Goal: Task Accomplishment & Management: Complete application form

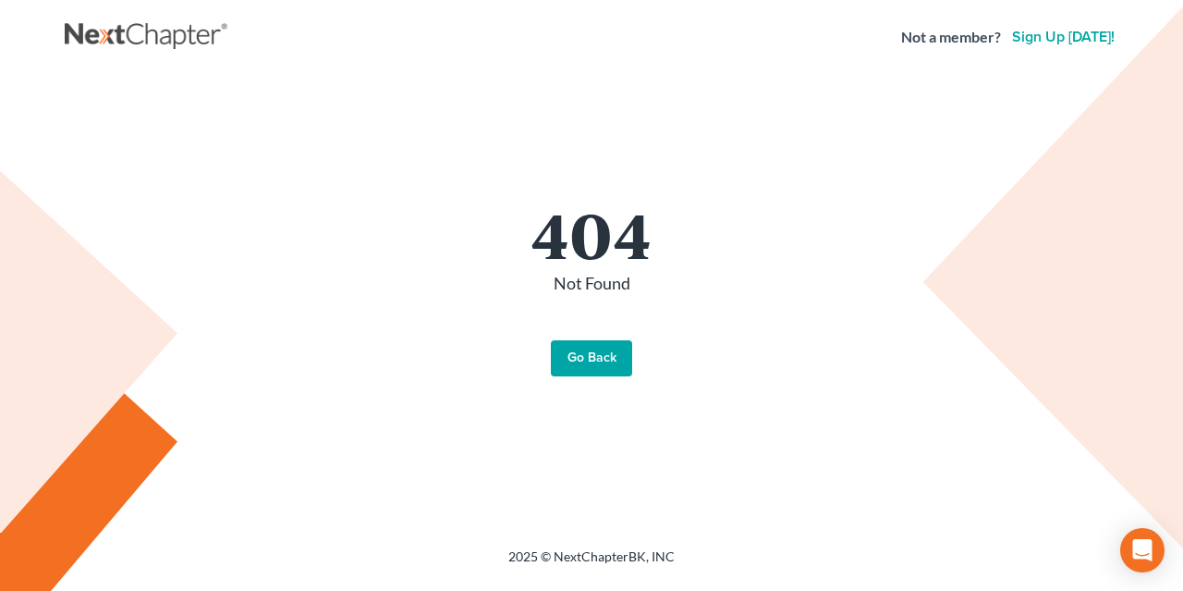
click at [606, 348] on link "Go Back" at bounding box center [591, 358] width 81 height 37
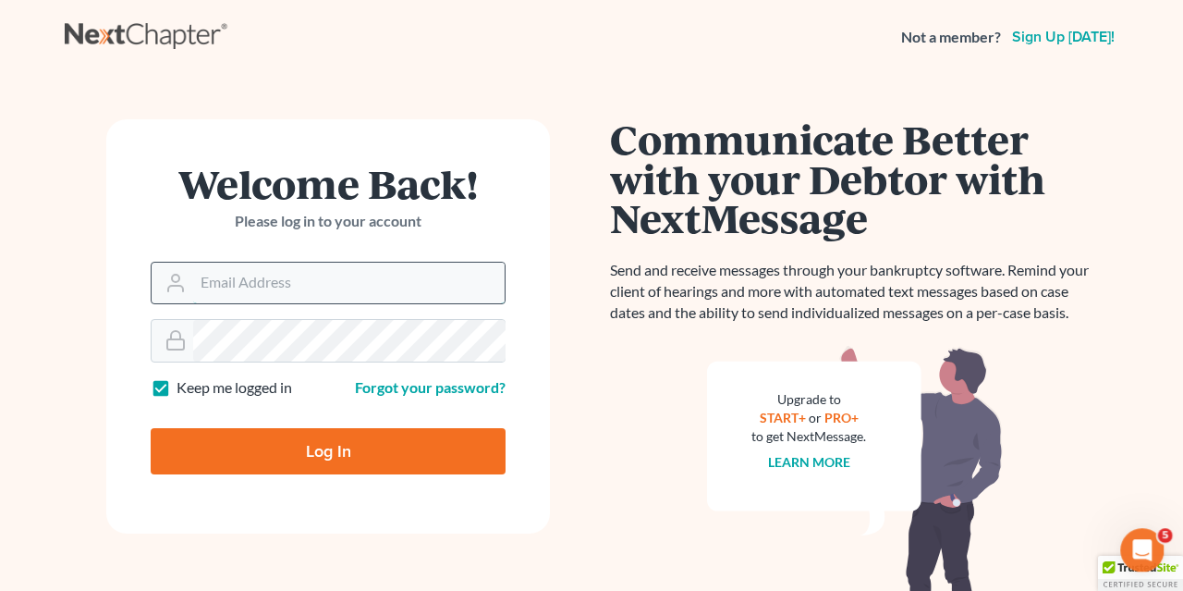
click at [200, 273] on input "Email Address" at bounding box center [349, 283] width 312 height 41
type input "msuff@aol.com"
type input "Thinking..."
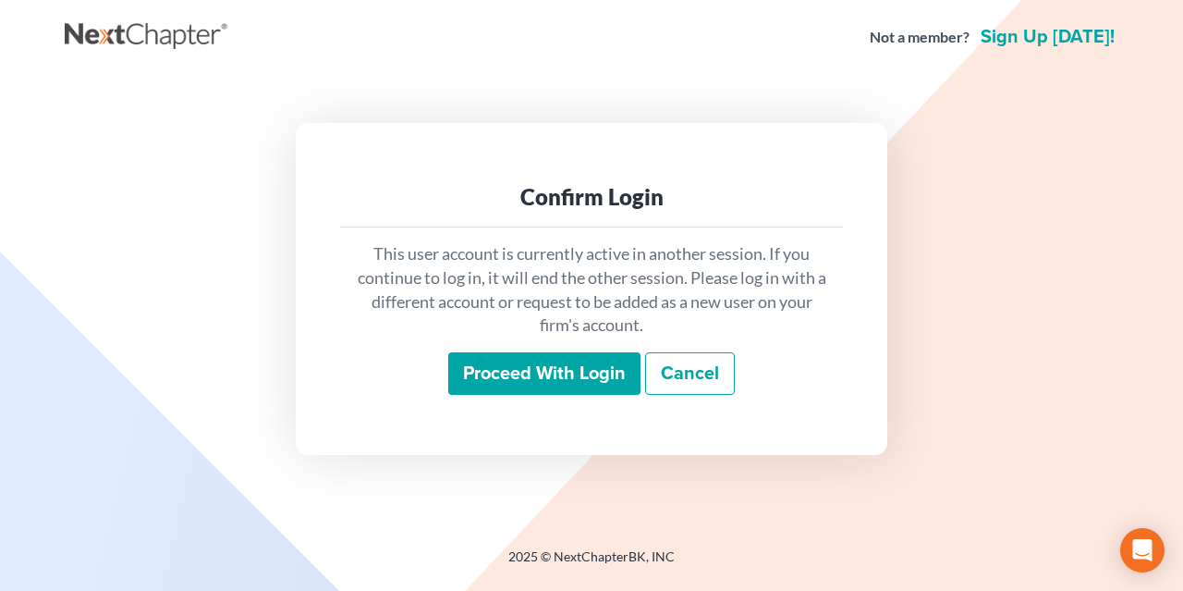
click at [506, 373] on input "Proceed with login" at bounding box center [544, 373] width 192 height 43
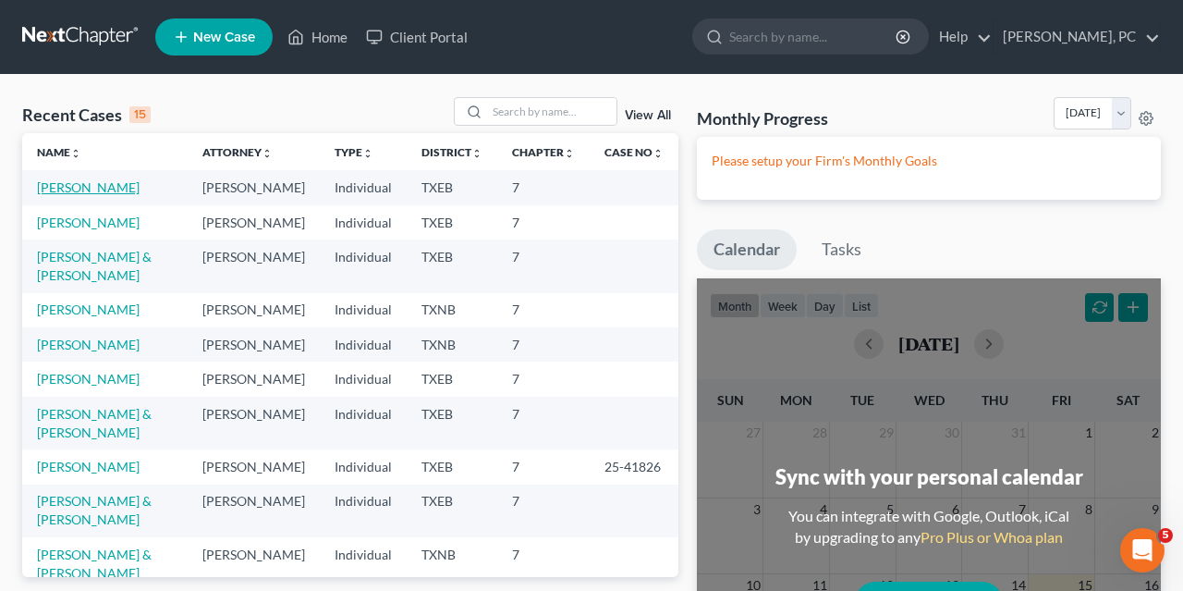
click at [92, 188] on link "Henke, Jacob" at bounding box center [88, 187] width 103 height 16
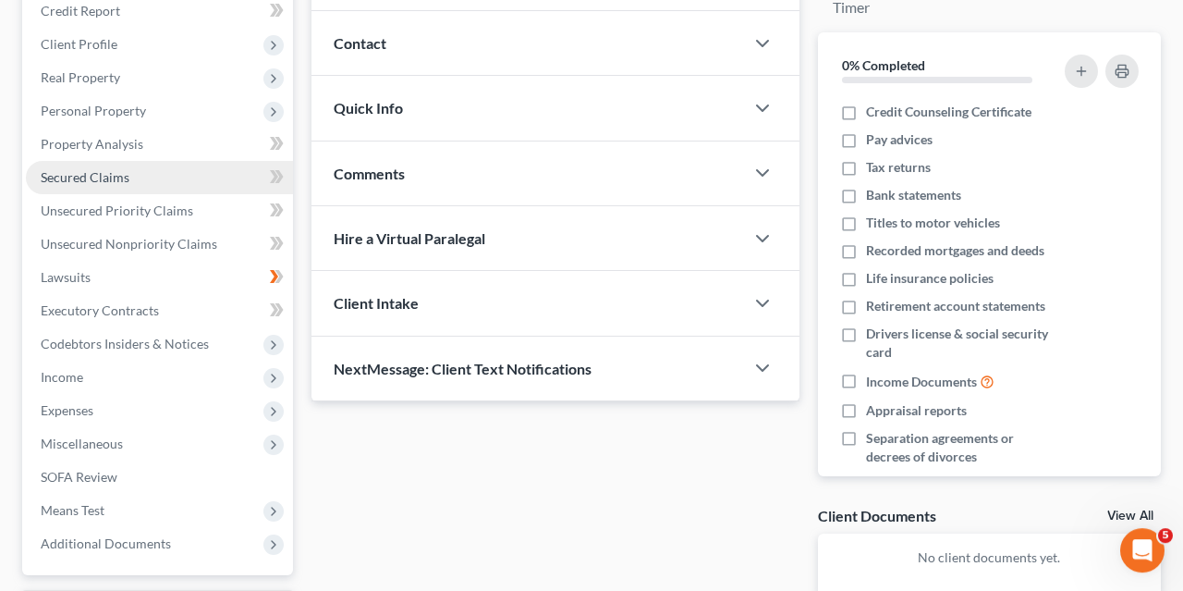
scroll to position [231, 0]
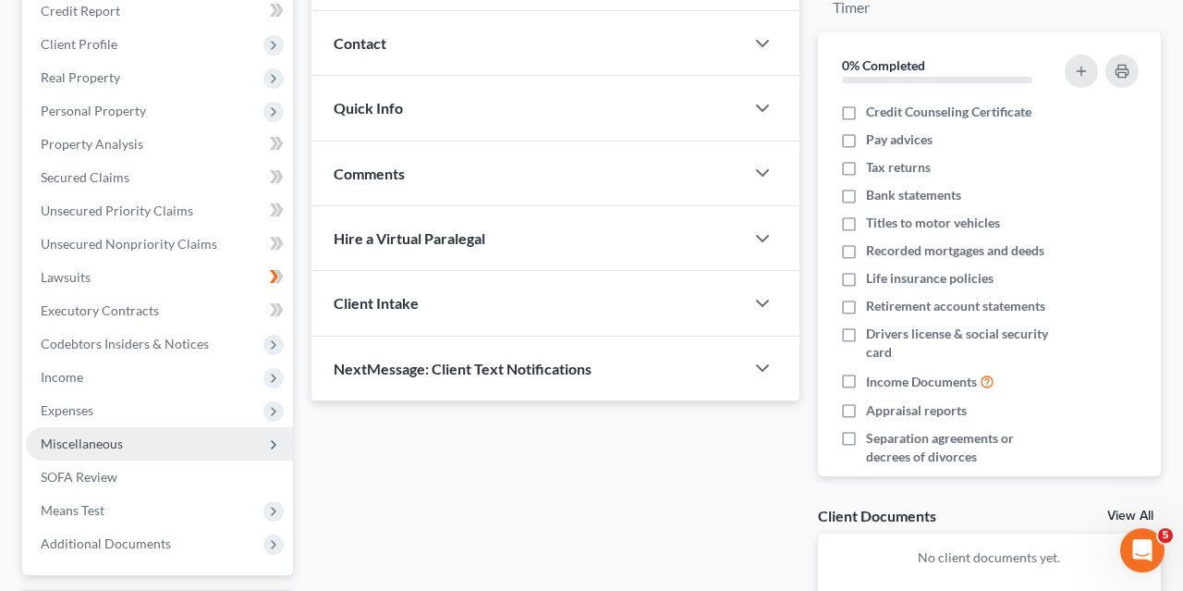
click at [110, 435] on span "Miscellaneous" at bounding box center [82, 443] width 82 height 16
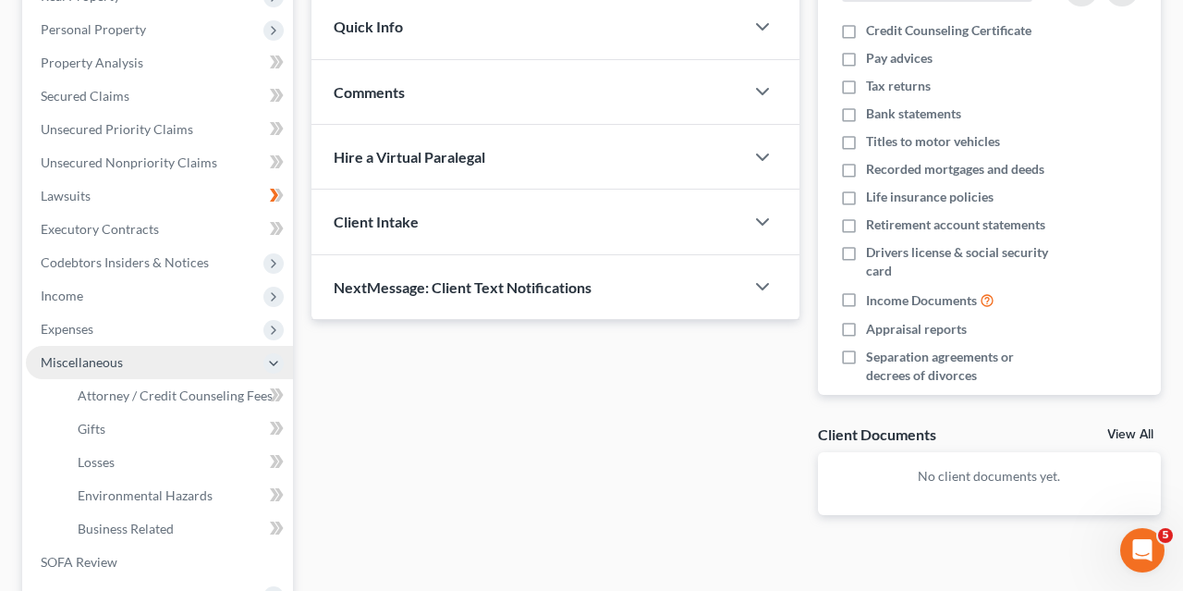
scroll to position [313, 0]
click at [275, 357] on icon at bounding box center [273, 363] width 15 height 15
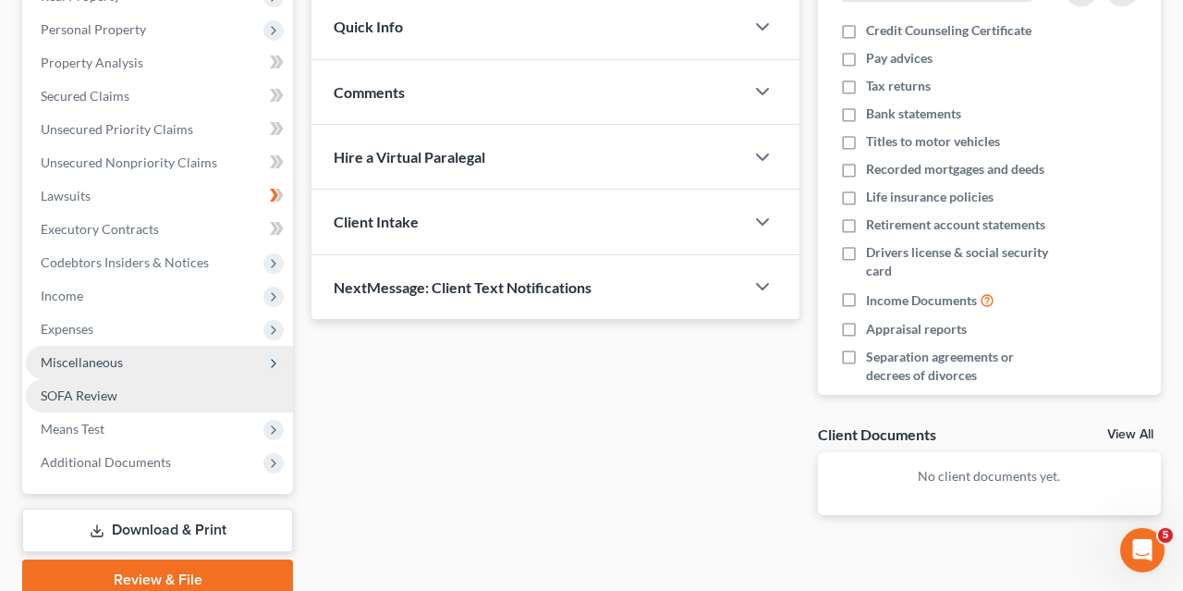
click at [73, 398] on span "SOFA Review" at bounding box center [79, 395] width 77 height 16
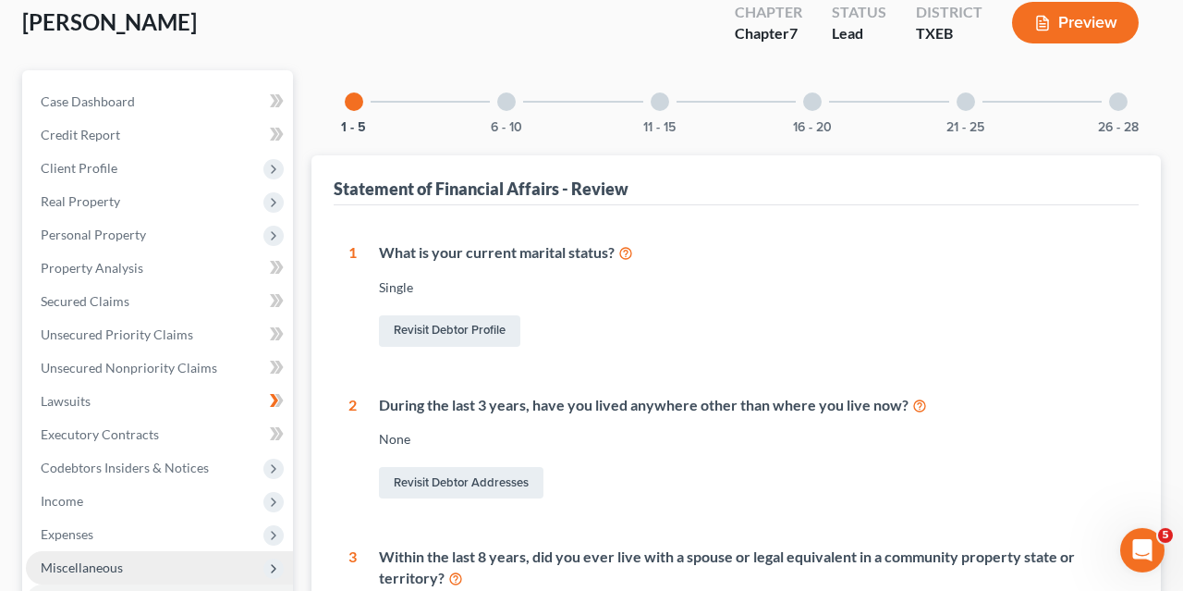
scroll to position [136, 0]
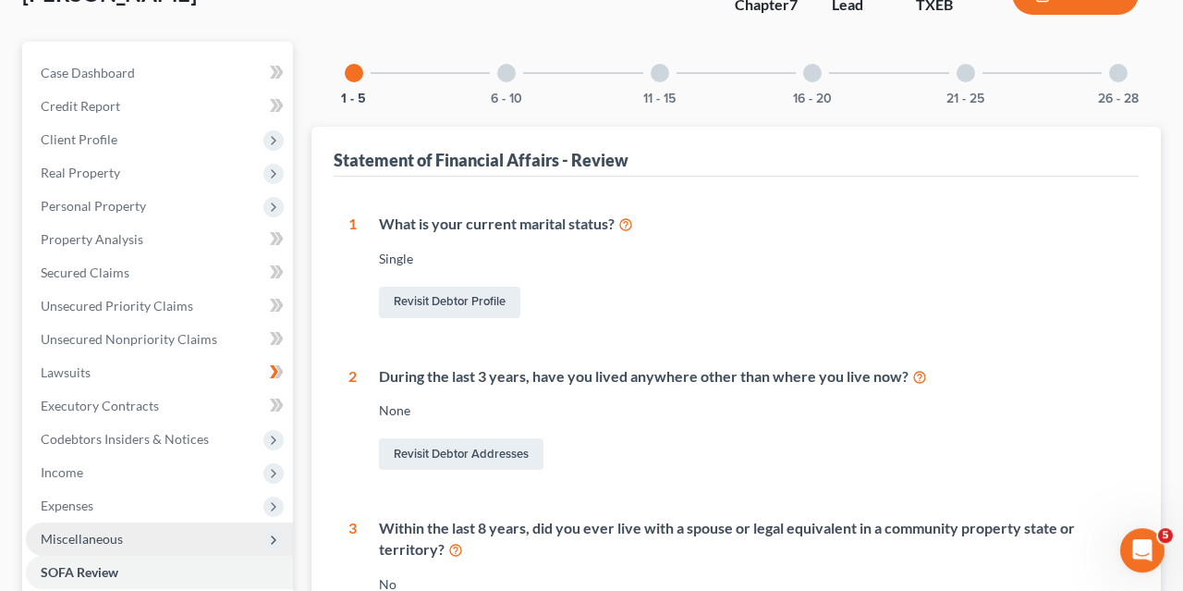
click at [512, 62] on div "6 - 10" at bounding box center [506, 73] width 63 height 63
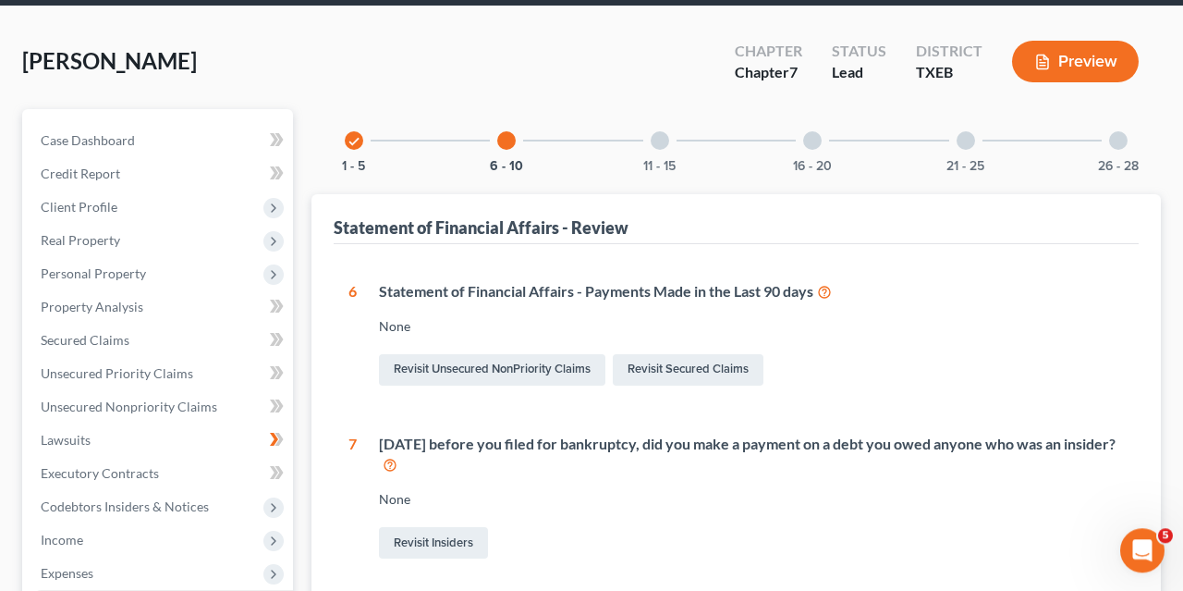
scroll to position [0, 0]
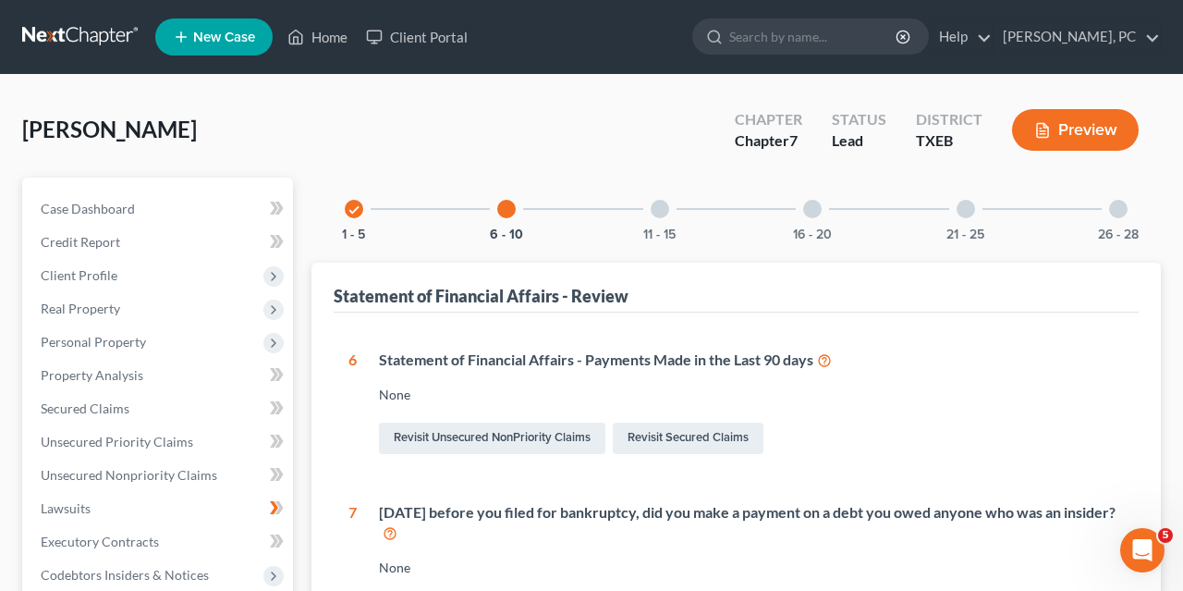
click at [656, 205] on div at bounding box center [660, 209] width 18 height 18
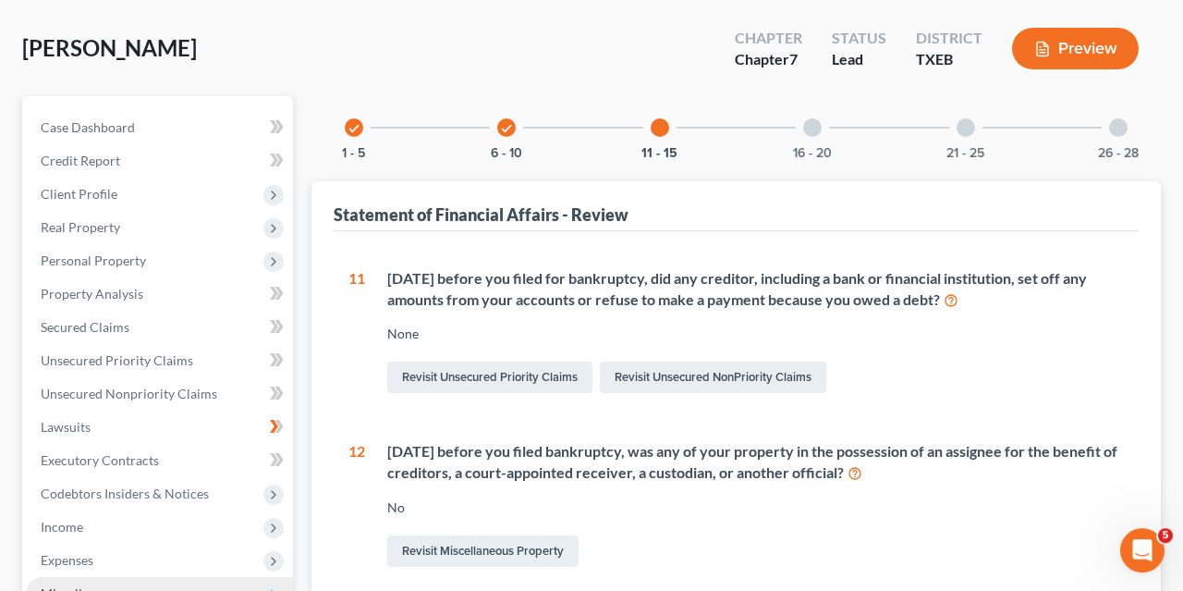
scroll to position [70, 0]
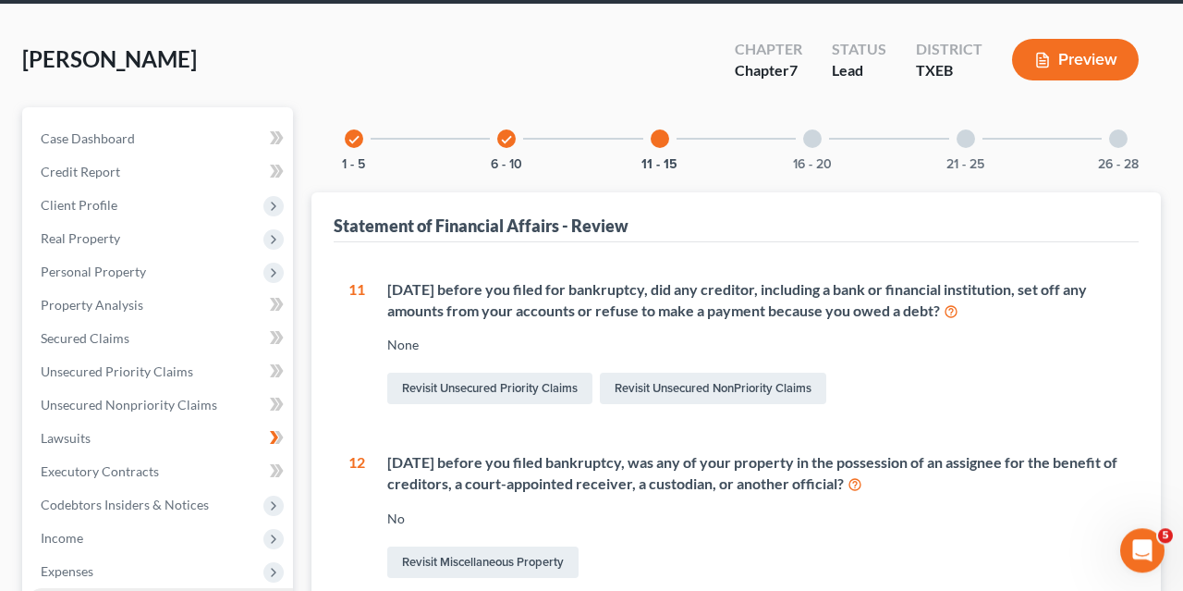
click at [813, 135] on div at bounding box center [812, 138] width 18 height 18
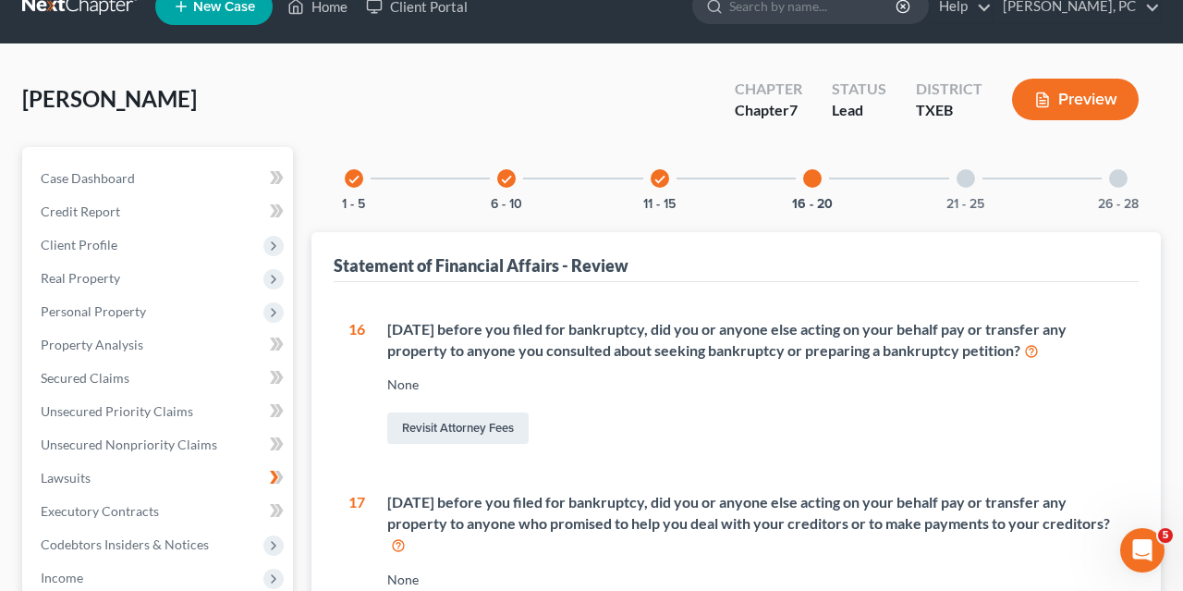
scroll to position [27, 0]
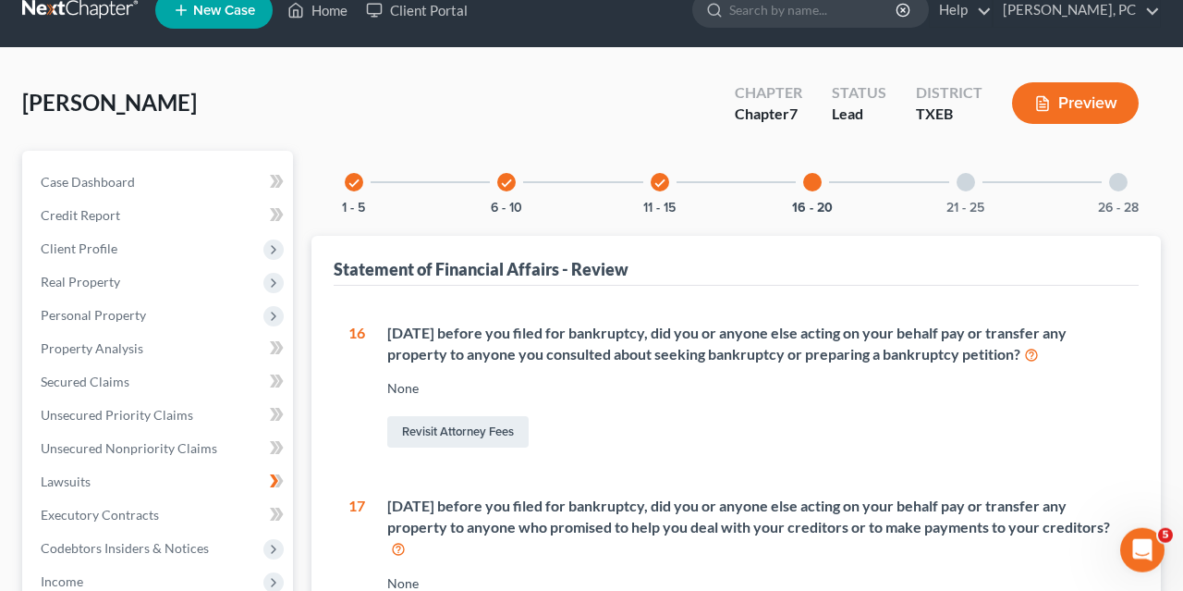
click at [969, 178] on div at bounding box center [966, 182] width 18 height 18
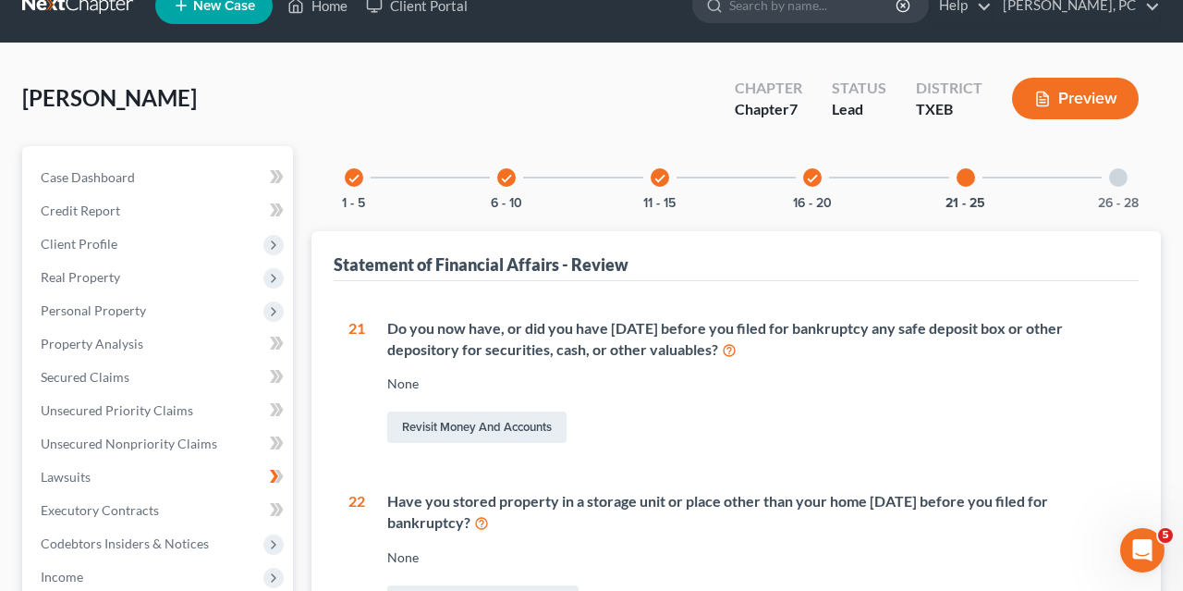
scroll to position [0, 0]
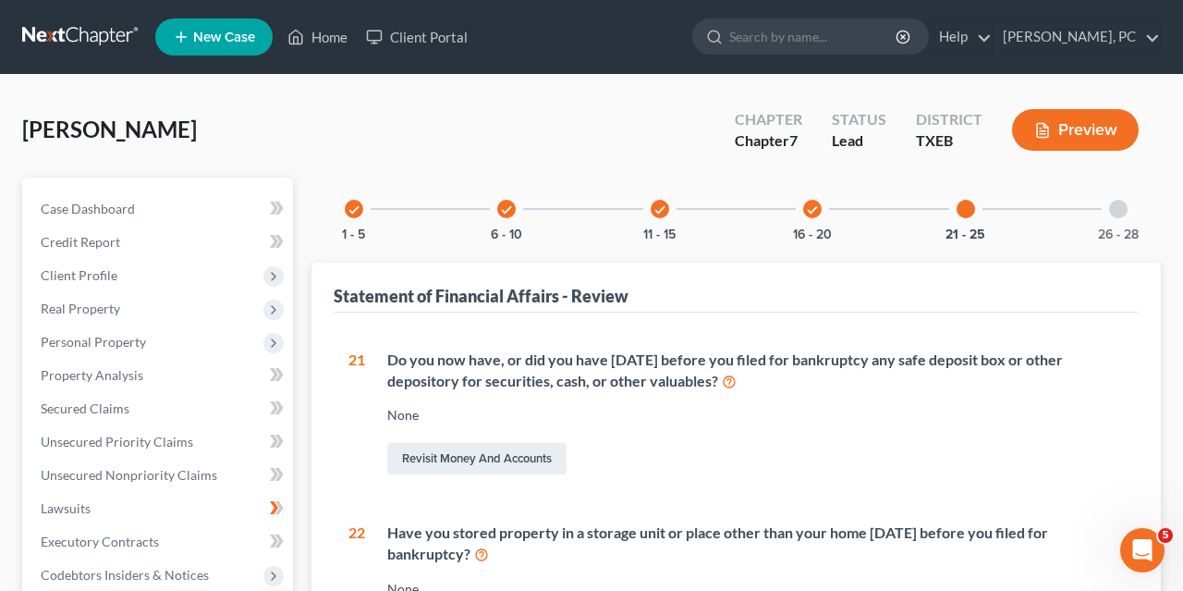
click at [1114, 208] on div at bounding box center [1118, 209] width 18 height 18
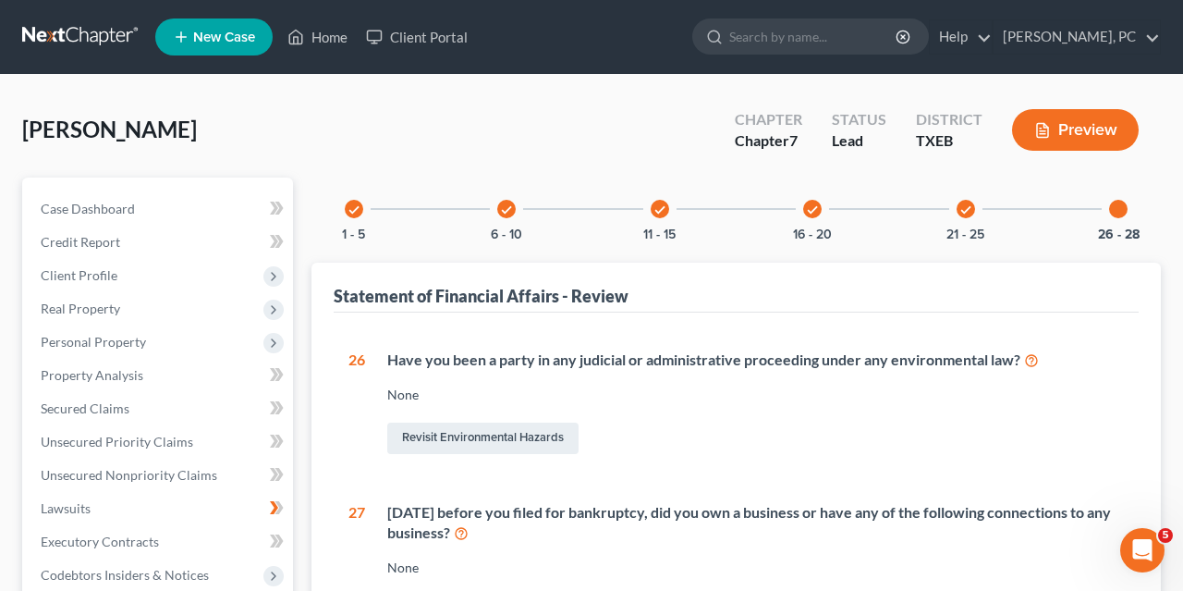
click at [810, 206] on icon "check" at bounding box center [812, 209] width 13 height 13
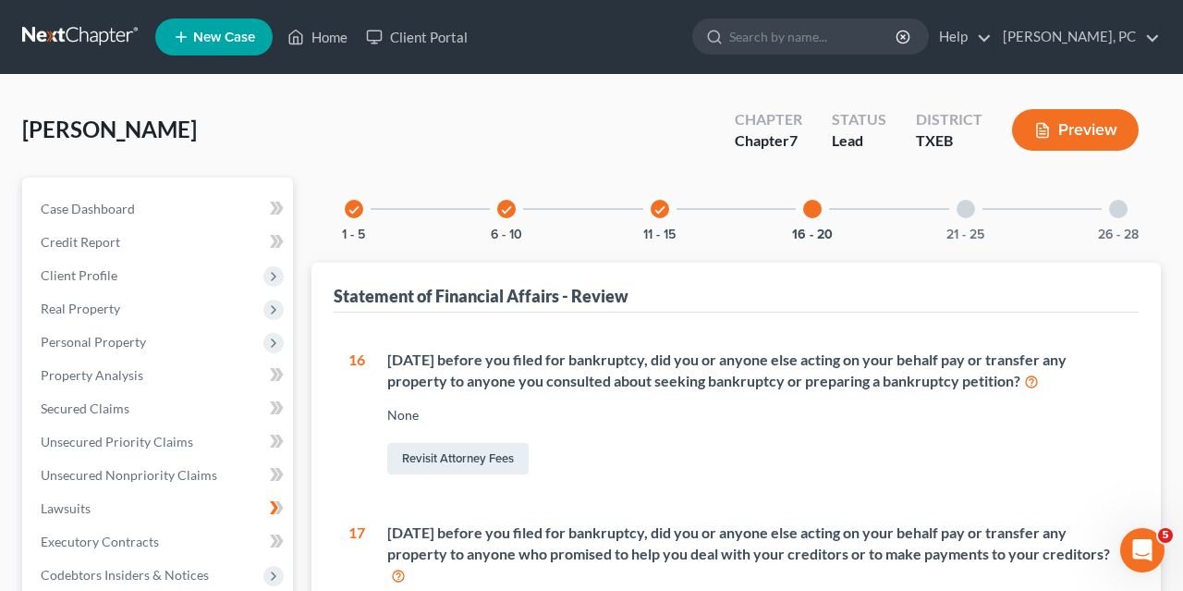
click at [663, 209] on icon "check" at bounding box center [660, 209] width 13 height 13
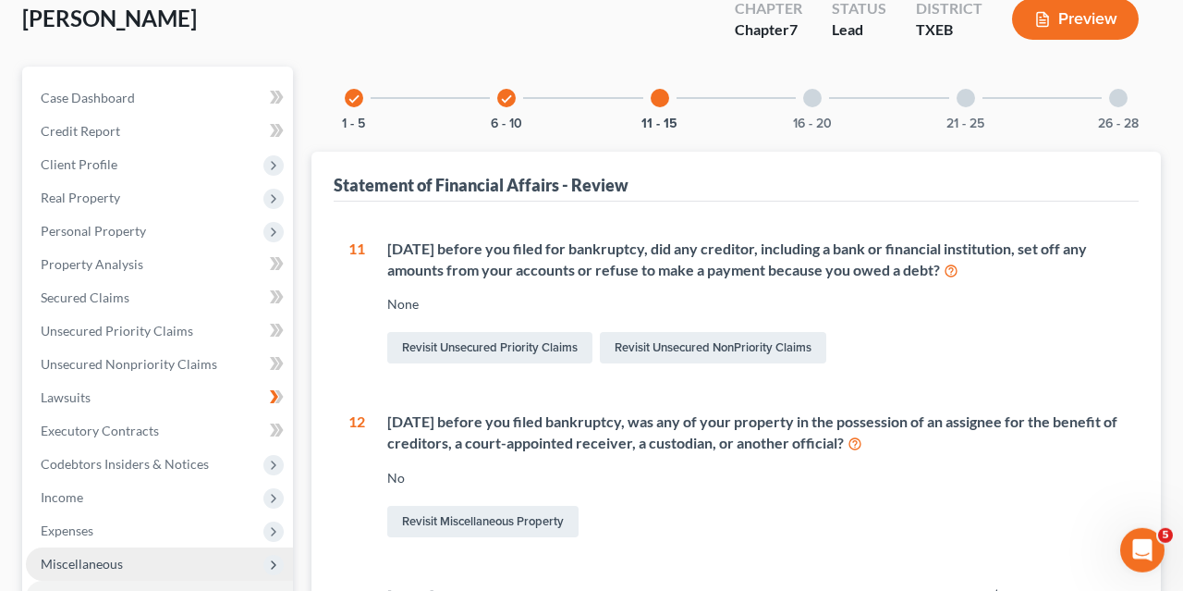
scroll to position [101, 0]
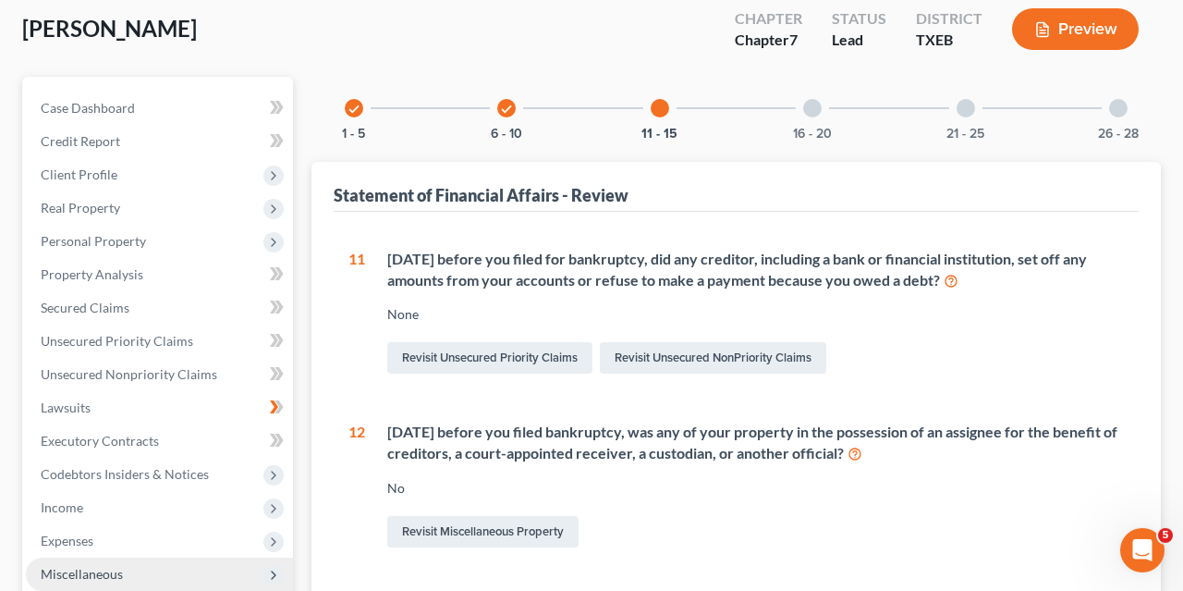
click at [511, 103] on icon "check" at bounding box center [506, 109] width 13 height 13
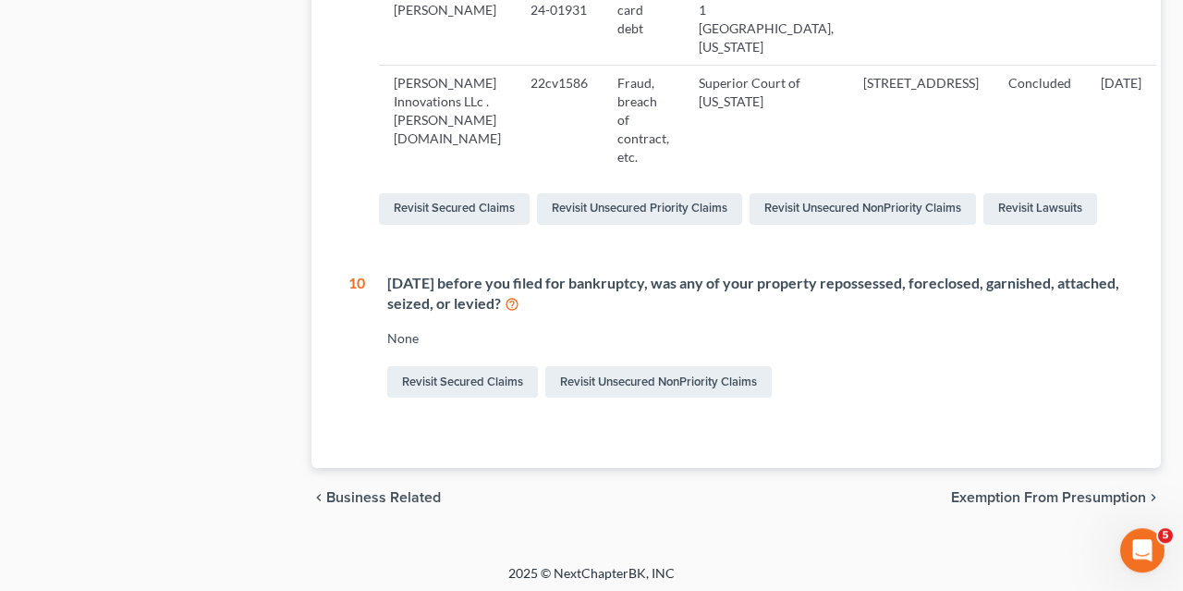
scroll to position [1264, 0]
click at [623, 397] on link "Revisit Unsecured NonPriority Claims" at bounding box center [658, 380] width 227 height 31
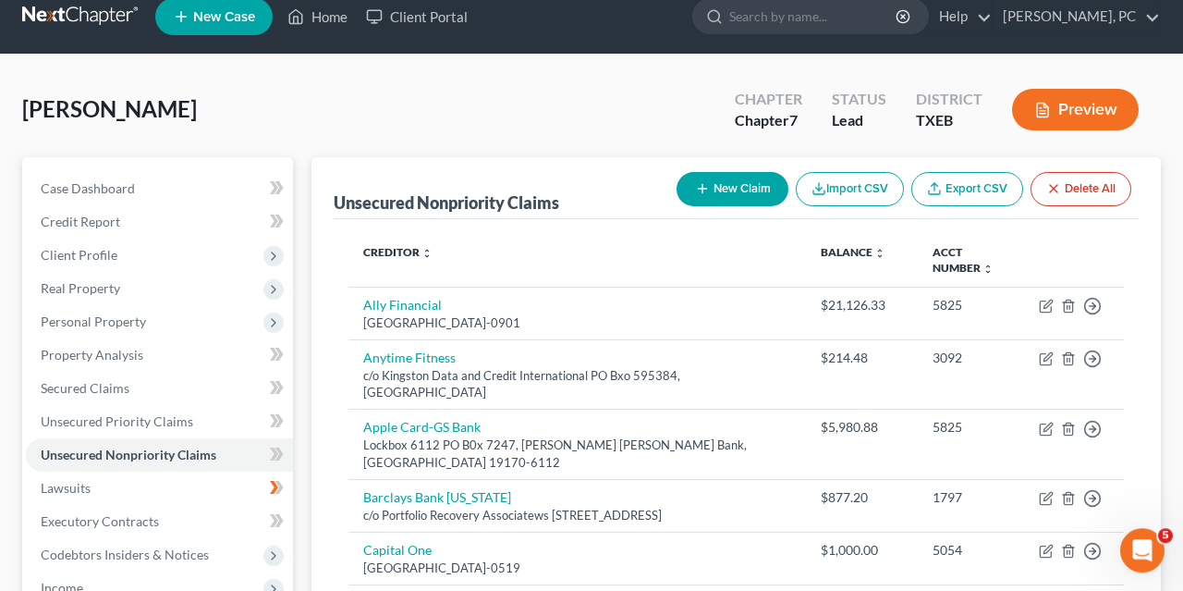
scroll to position [19, 0]
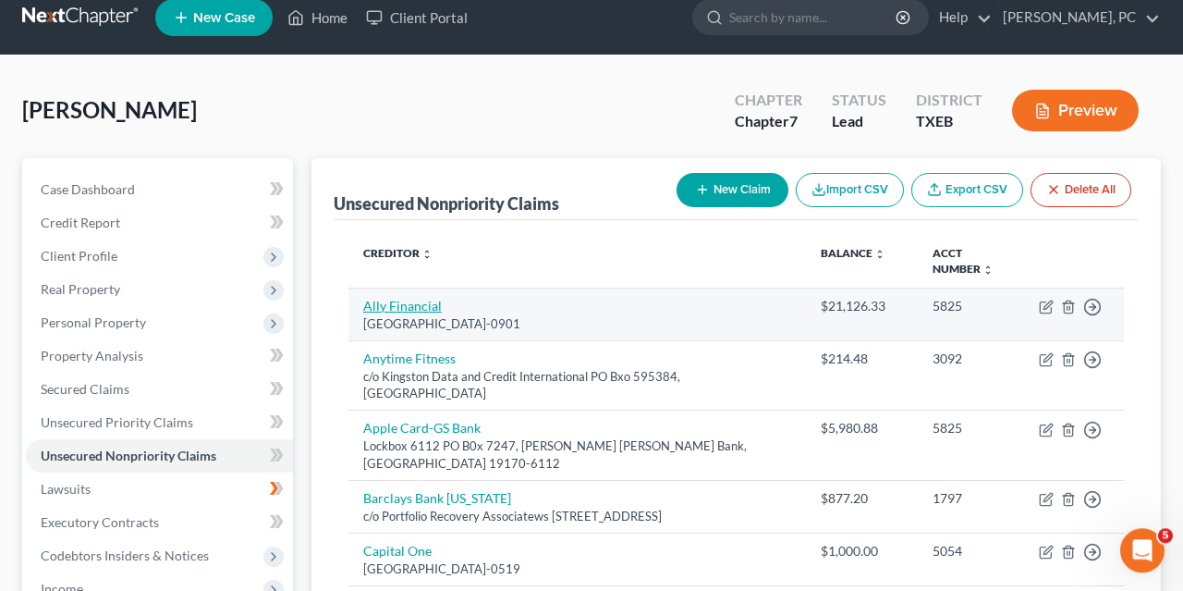
click at [414, 300] on link "Ally Financial" at bounding box center [402, 306] width 79 height 16
select select "24"
select select "0"
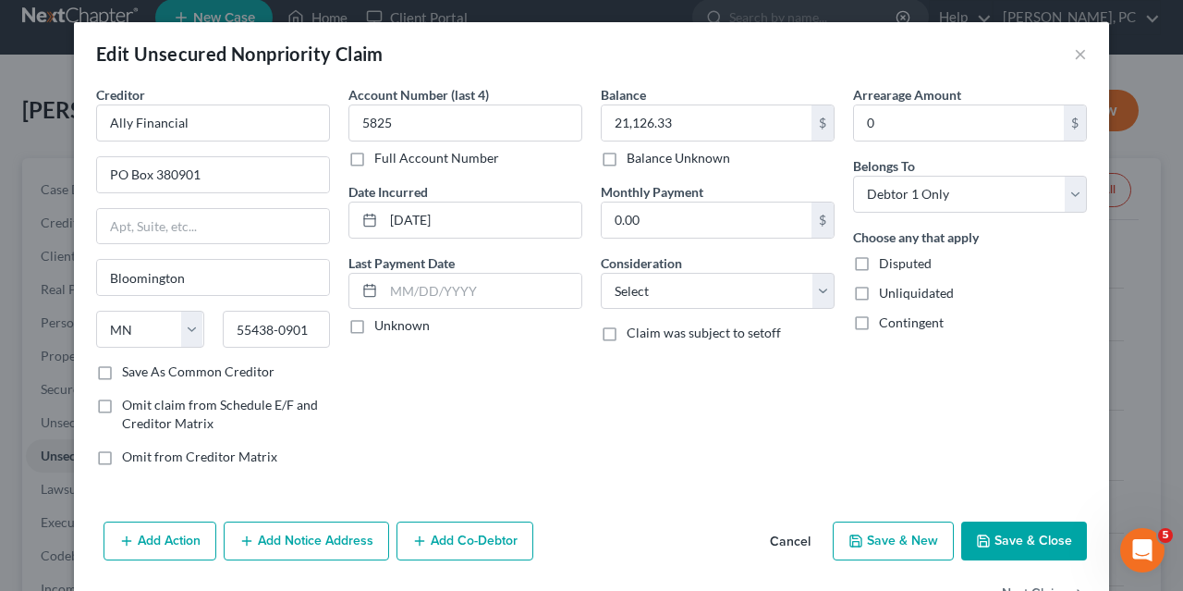
scroll to position [55, 0]
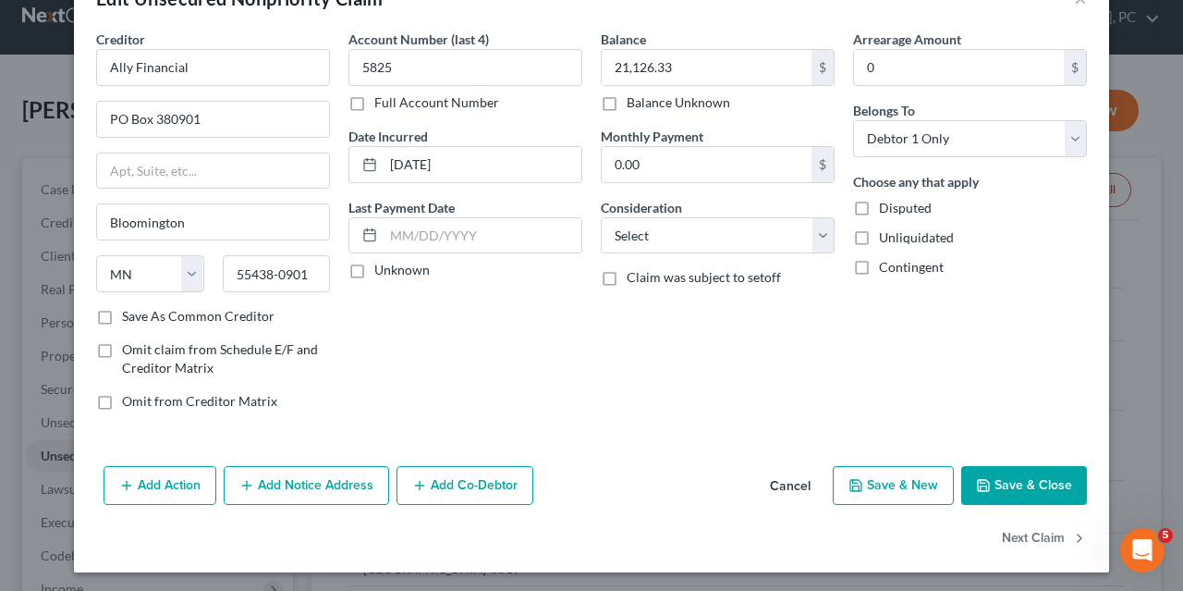
click at [156, 485] on button "Add Action" at bounding box center [160, 485] width 113 height 39
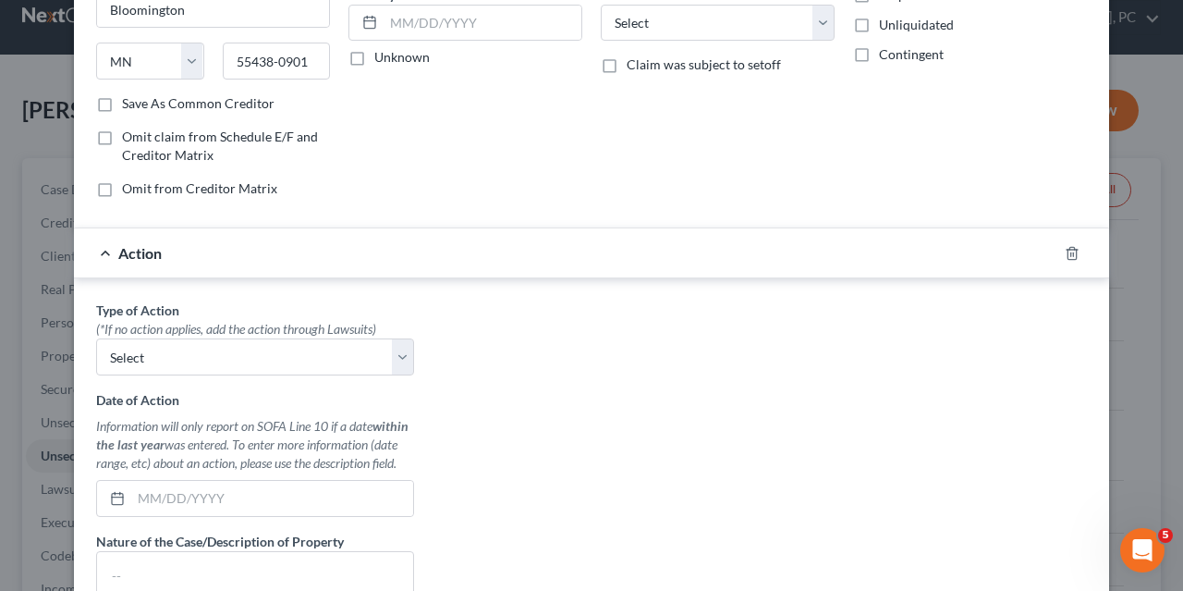
scroll to position [269, 0]
click at [96, 337] on select "Select Repossession Garnishment Foreclosure Personal Injury Attached, Seized, O…" at bounding box center [255, 355] width 318 height 37
select select "0"
click option "Repossession" at bounding box center [0, 0] width 0 height 0
click at [149, 489] on input "text" at bounding box center [272, 497] width 282 height 35
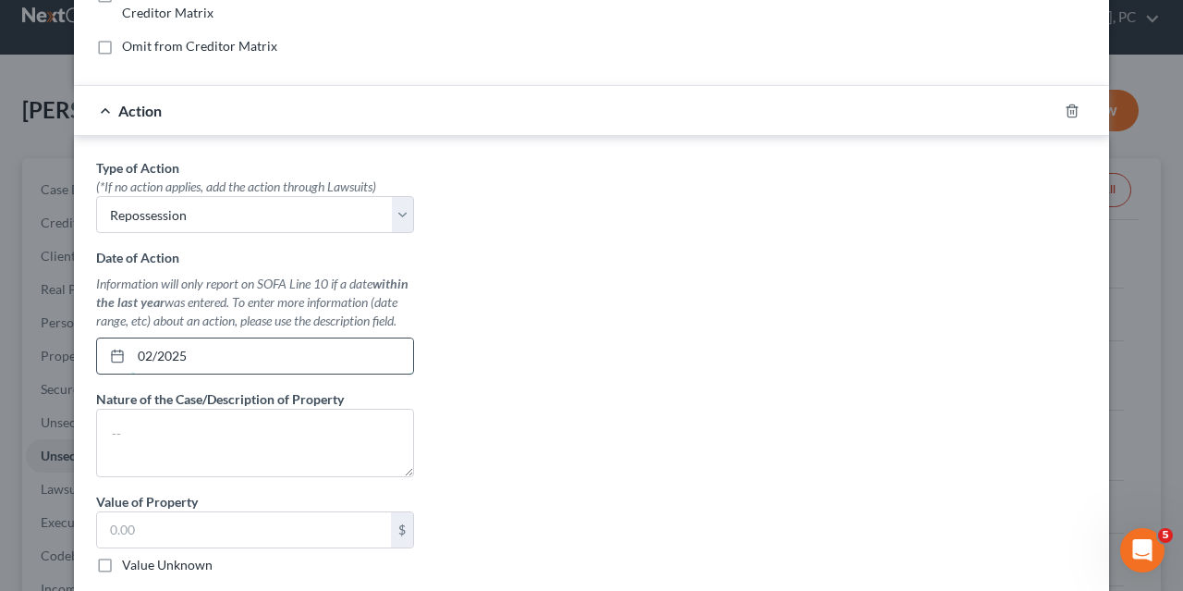
scroll to position [411, 0]
type input "02/2025"
click at [112, 411] on textarea at bounding box center [255, 442] width 318 height 68
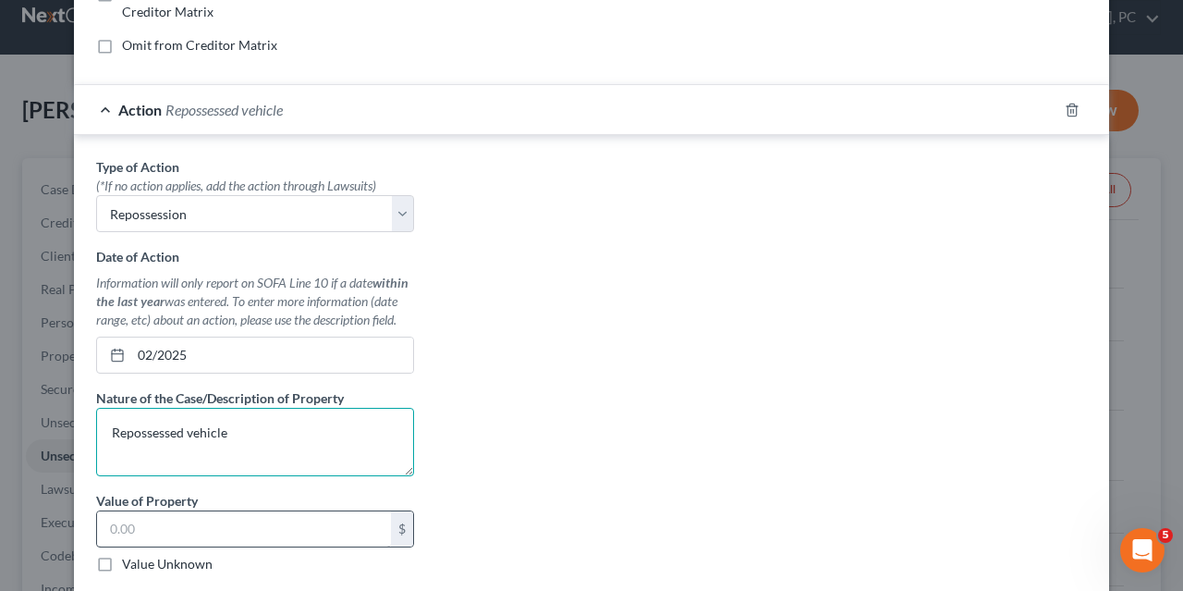
type textarea "Repossessed vehicle"
click at [106, 525] on input "text" at bounding box center [244, 528] width 294 height 35
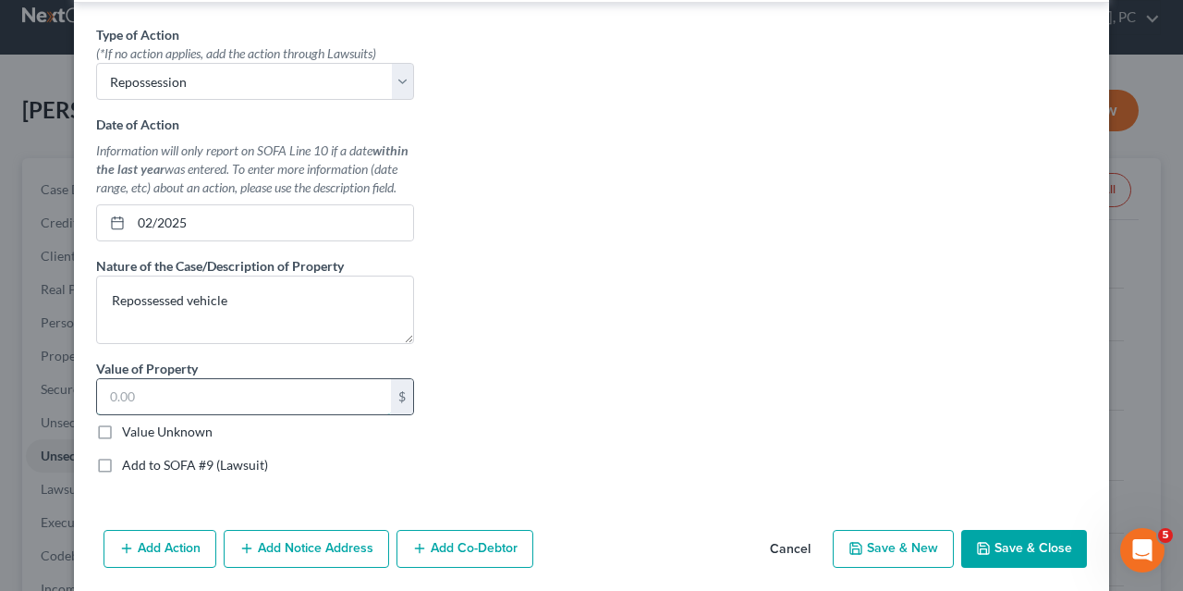
scroll to position [544, 0]
type input "20,000"
click at [122, 428] on label "Value Unknown" at bounding box center [167, 432] width 91 height 18
click at [129, 428] on input "Value Unknown" at bounding box center [135, 429] width 12 height 12
checkbox input "true"
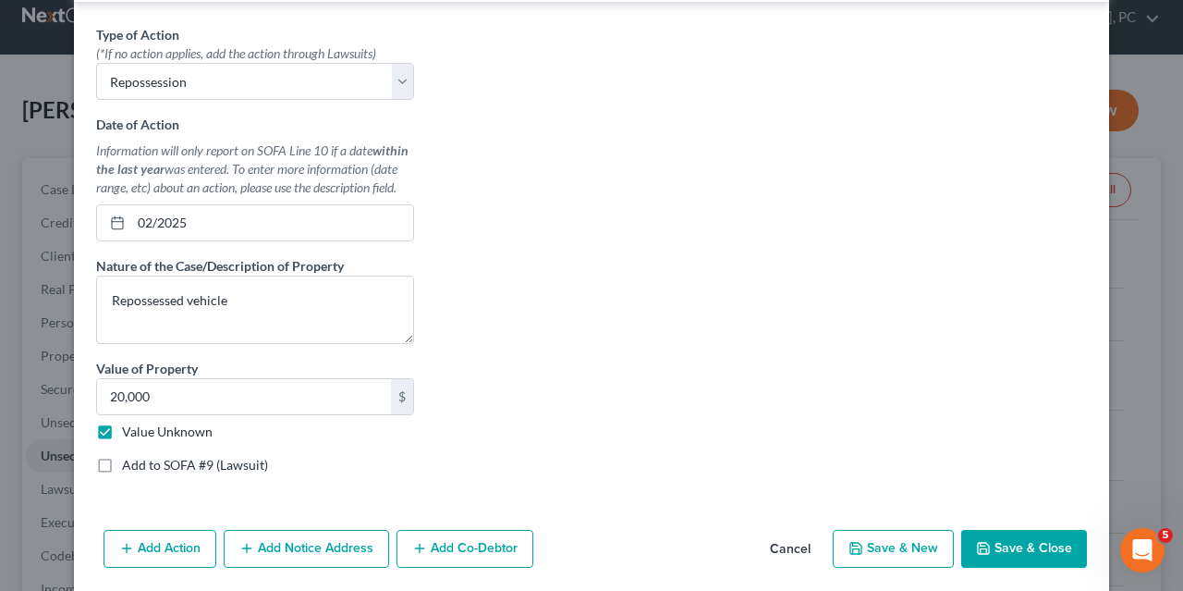
type input "0.00"
click at [1012, 541] on button "Save & Close" at bounding box center [1025, 549] width 126 height 39
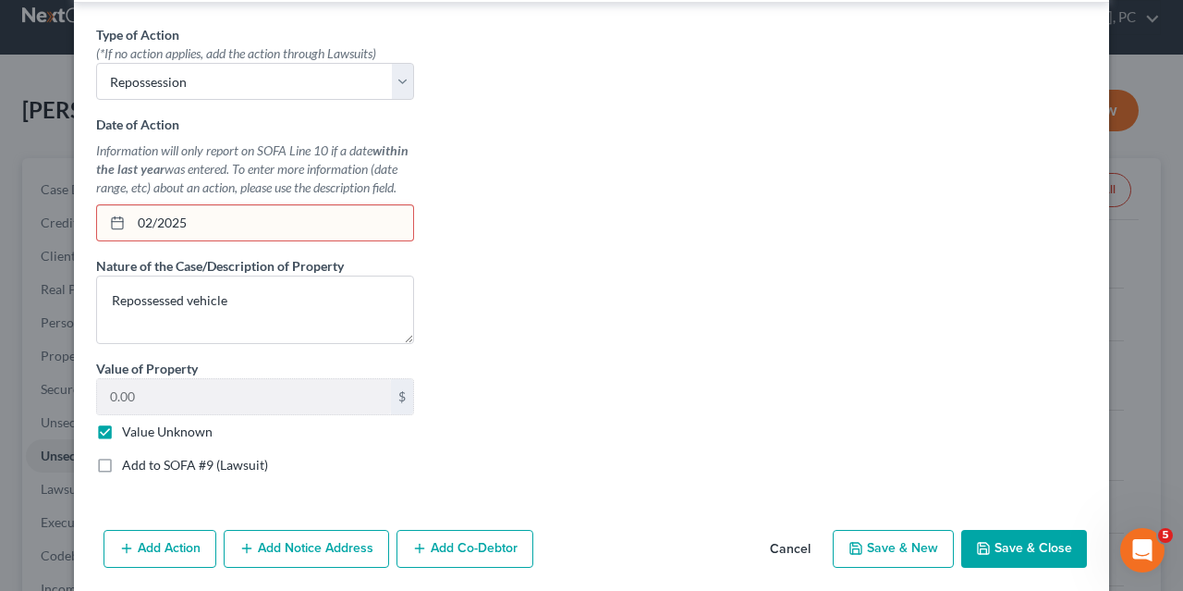
click at [1029, 536] on button "Save & Close" at bounding box center [1025, 549] width 126 height 39
click at [156, 218] on input "02/2025" at bounding box center [272, 222] width 282 height 35
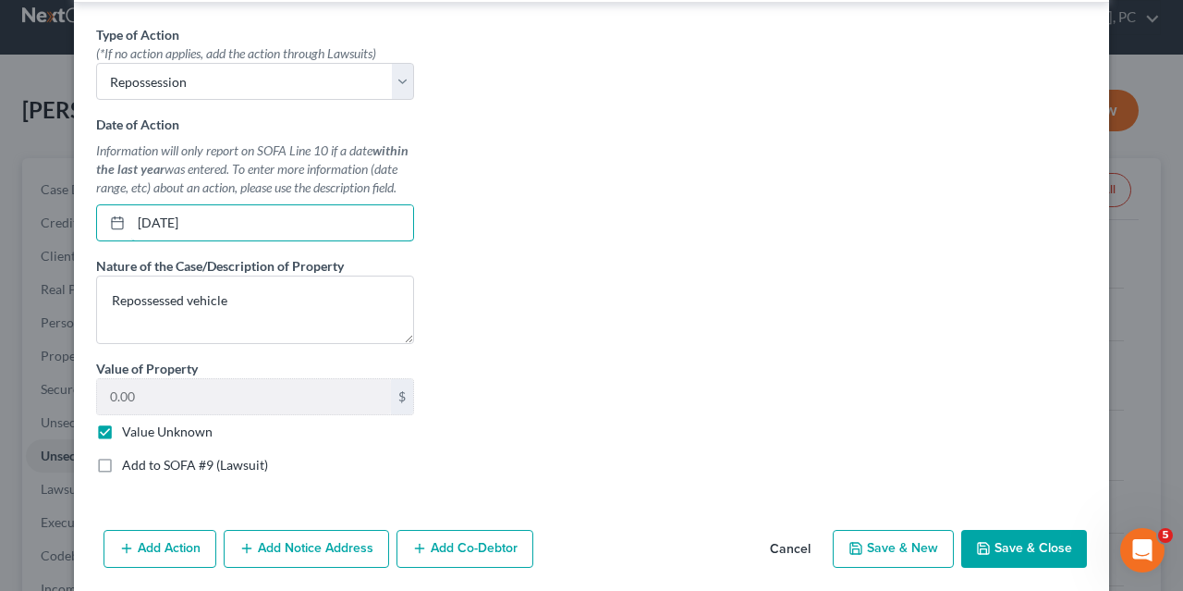
type input "02/01/2025"
click at [1014, 536] on button "Save & Close" at bounding box center [1025, 549] width 126 height 39
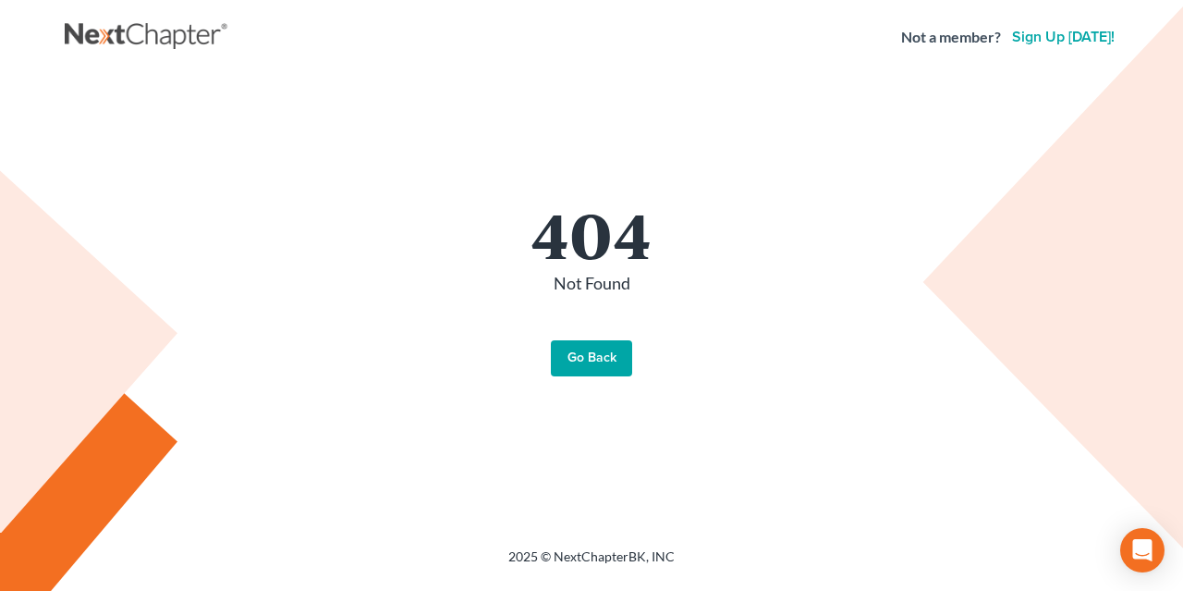
click at [580, 360] on link "Go Back" at bounding box center [591, 358] width 81 height 37
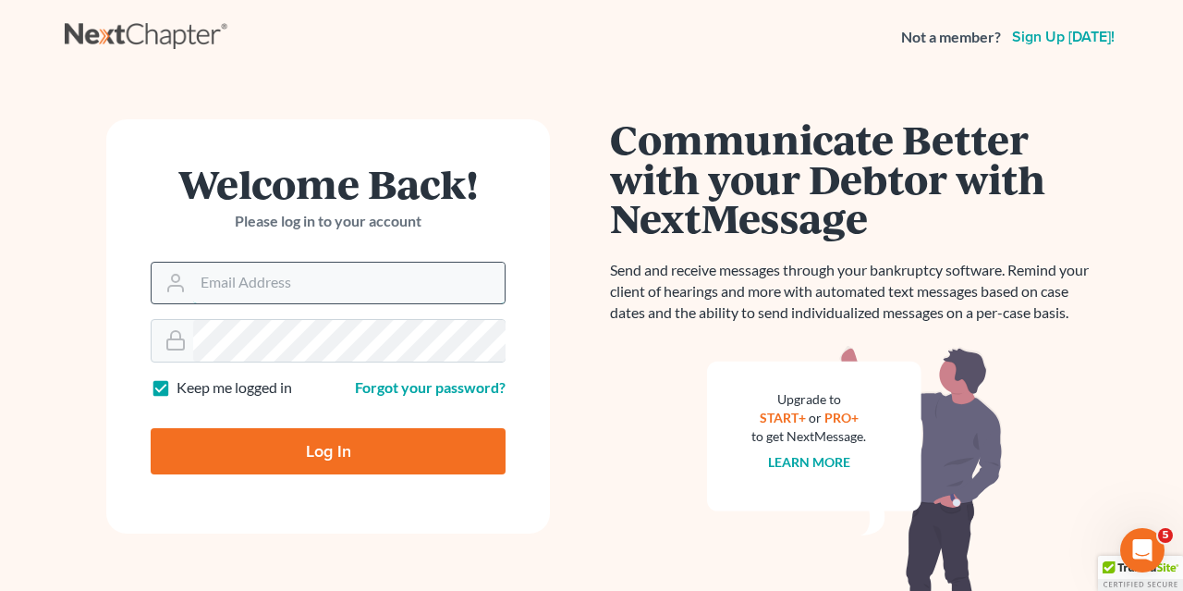
click at [195, 282] on input "Email Address" at bounding box center [349, 283] width 312 height 41
type input "[EMAIL_ADDRESS][DOMAIN_NAME]"
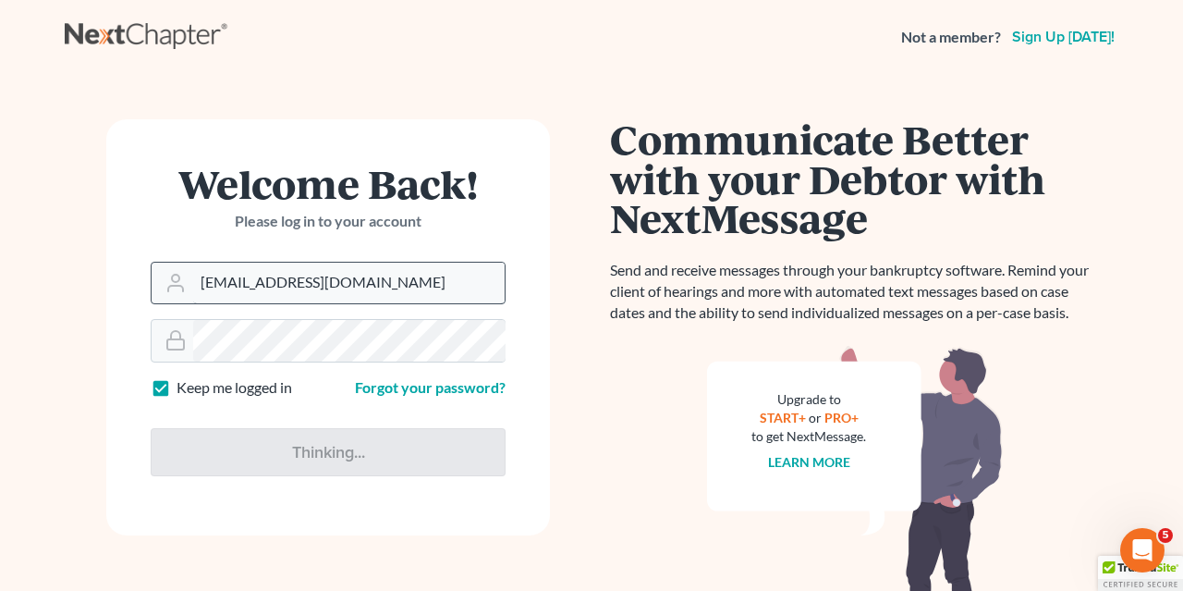
type input "Thinking..."
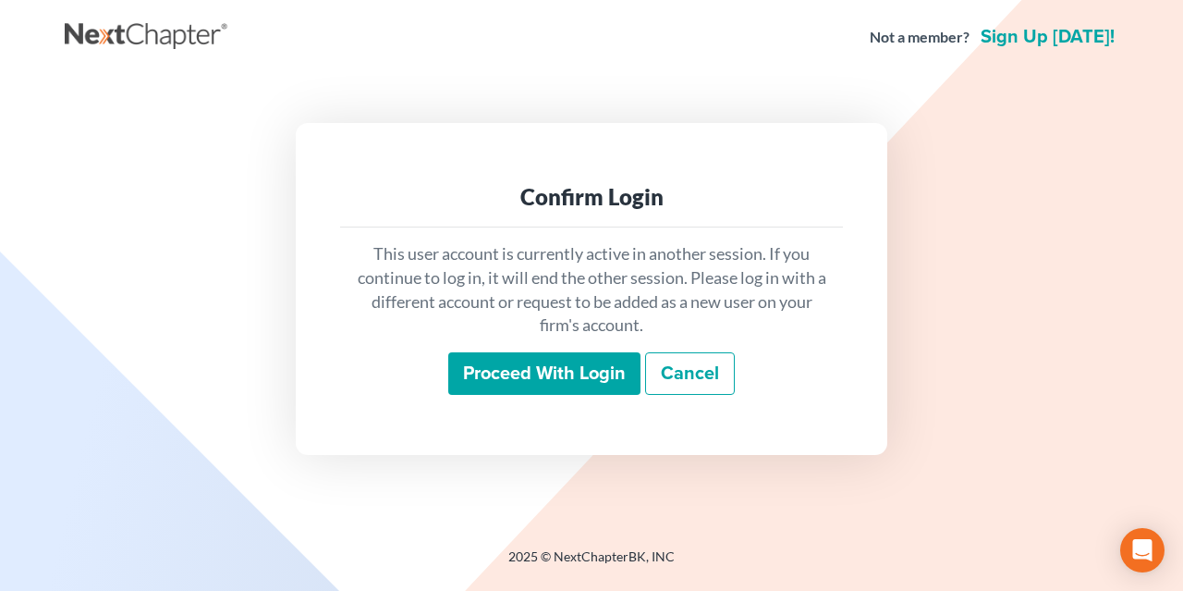
click at [521, 369] on input "Proceed with login" at bounding box center [544, 373] width 192 height 43
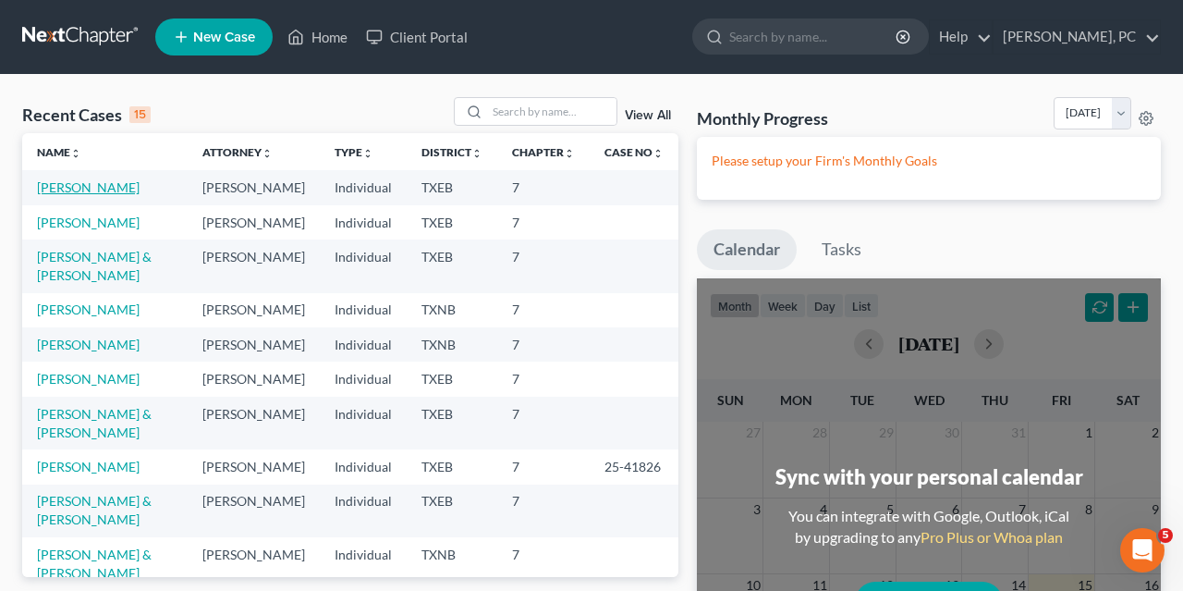
click at [92, 190] on link "[PERSON_NAME]" at bounding box center [88, 187] width 103 height 16
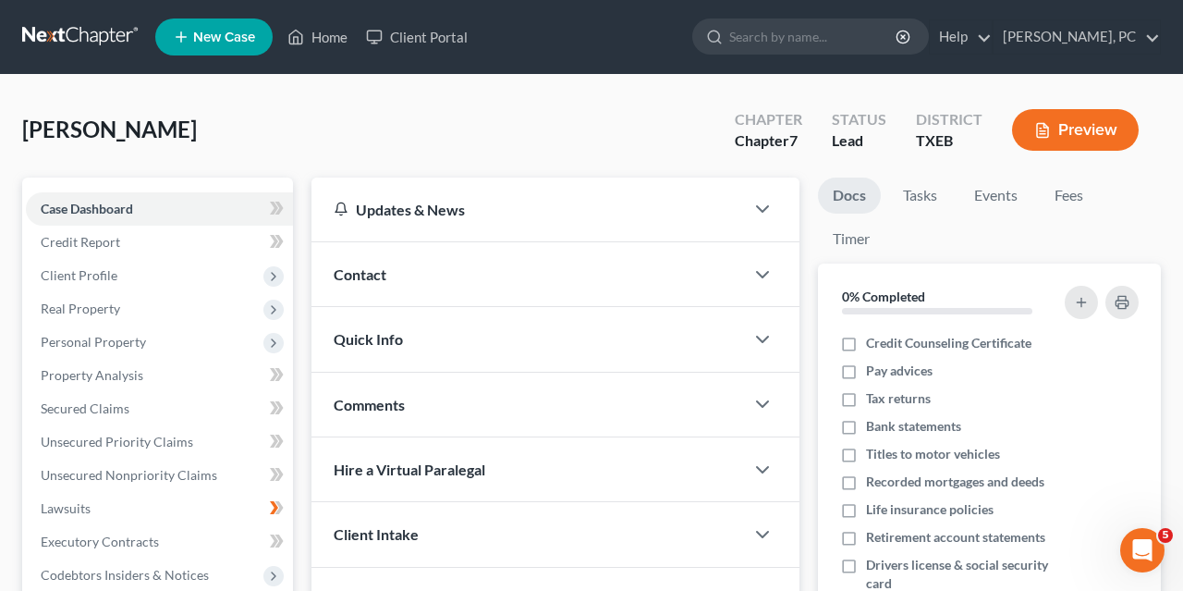
scroll to position [388, 0]
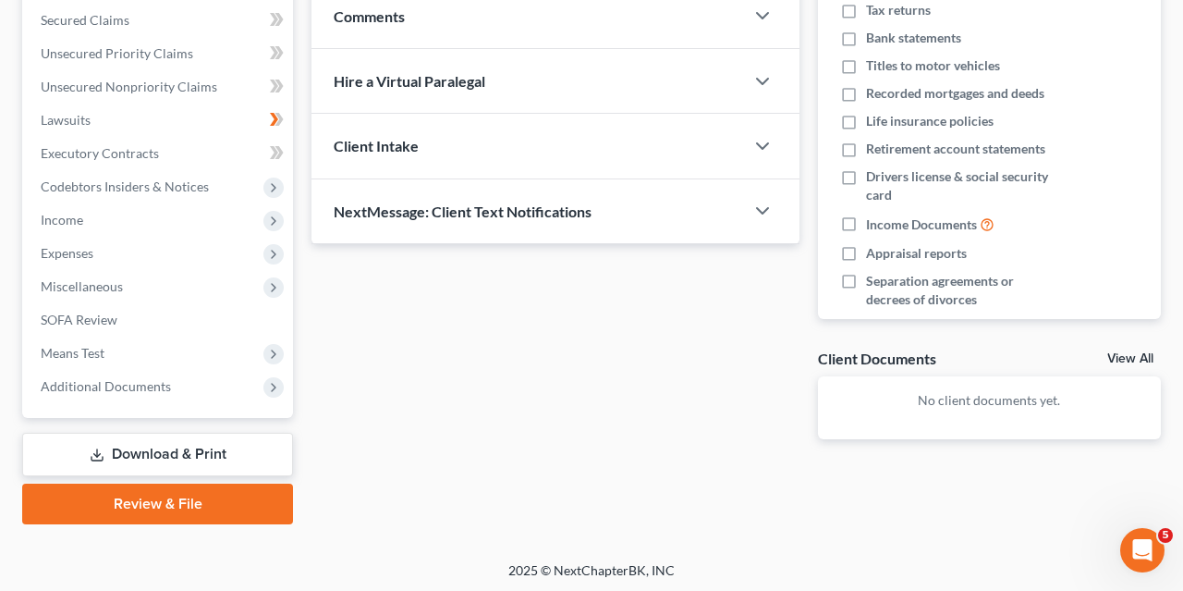
click at [164, 500] on link "Review & File" at bounding box center [157, 504] width 271 height 41
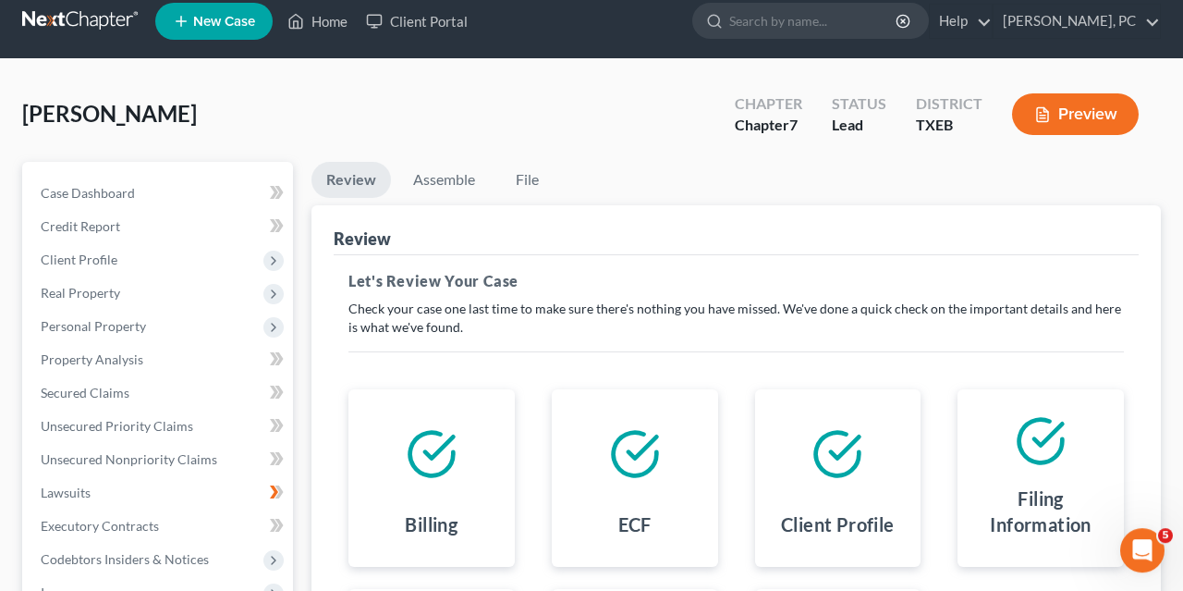
scroll to position [14, 0]
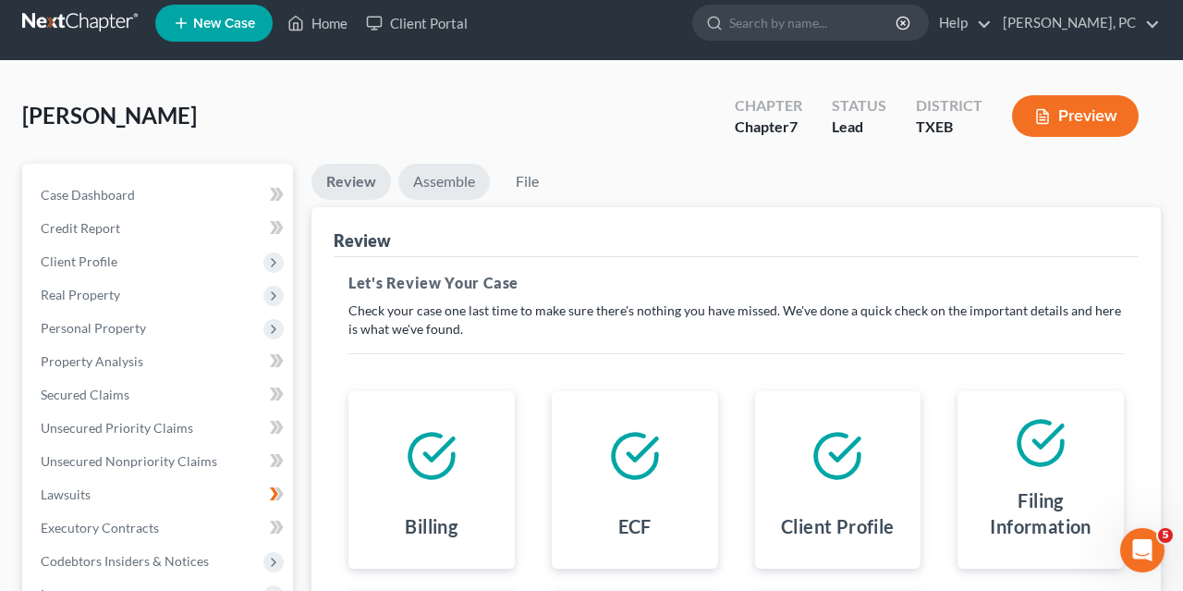
click at [442, 178] on link "Assemble" at bounding box center [444, 182] width 92 height 36
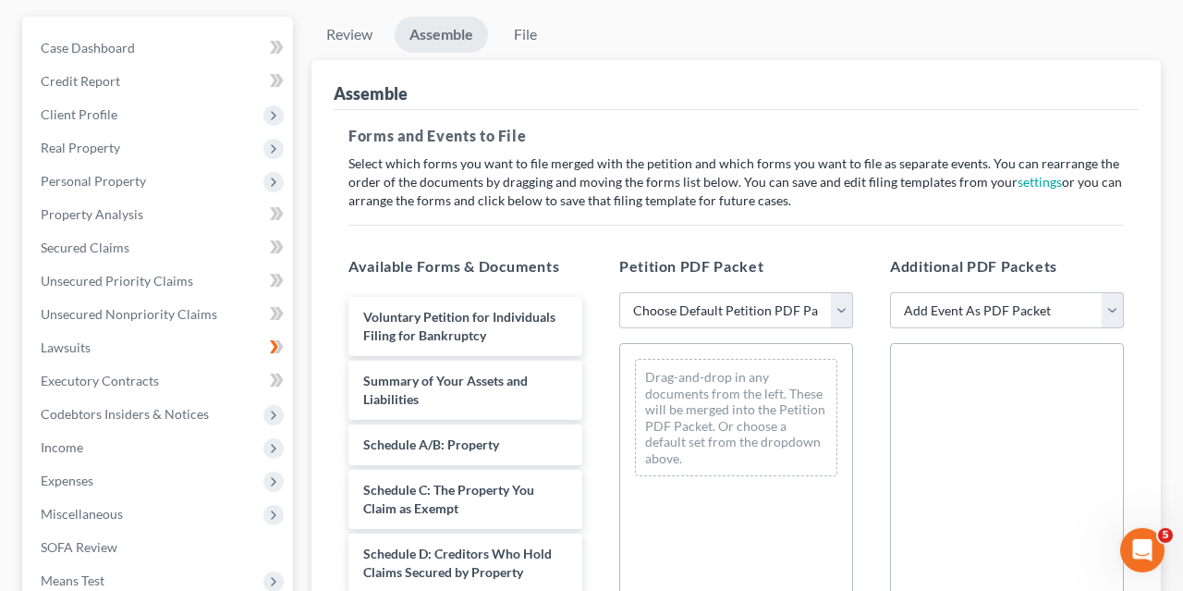
scroll to position [163, 0]
click at [619, 290] on select "Choose Default Petition PDF Packet Emergency Filing (Voluntary Petition and Cre…" at bounding box center [736, 308] width 234 height 37
click at [933, 441] on div at bounding box center [1007, 595] width 234 height 509
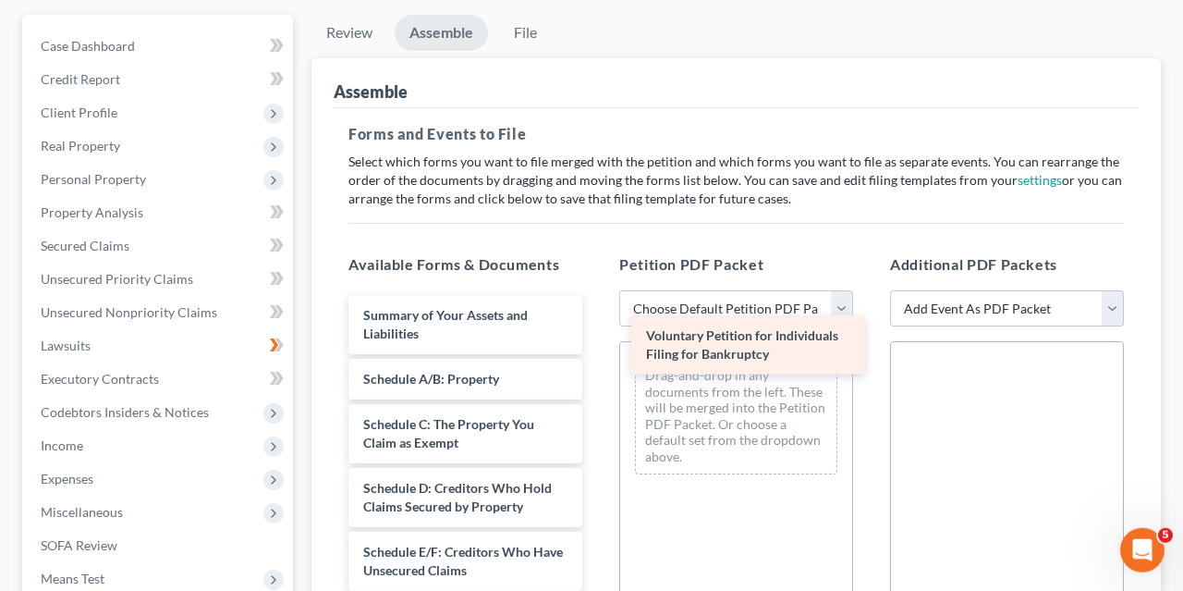
drag, startPoint x: 426, startPoint y: 311, endPoint x: 706, endPoint y: 354, distance: 283.5
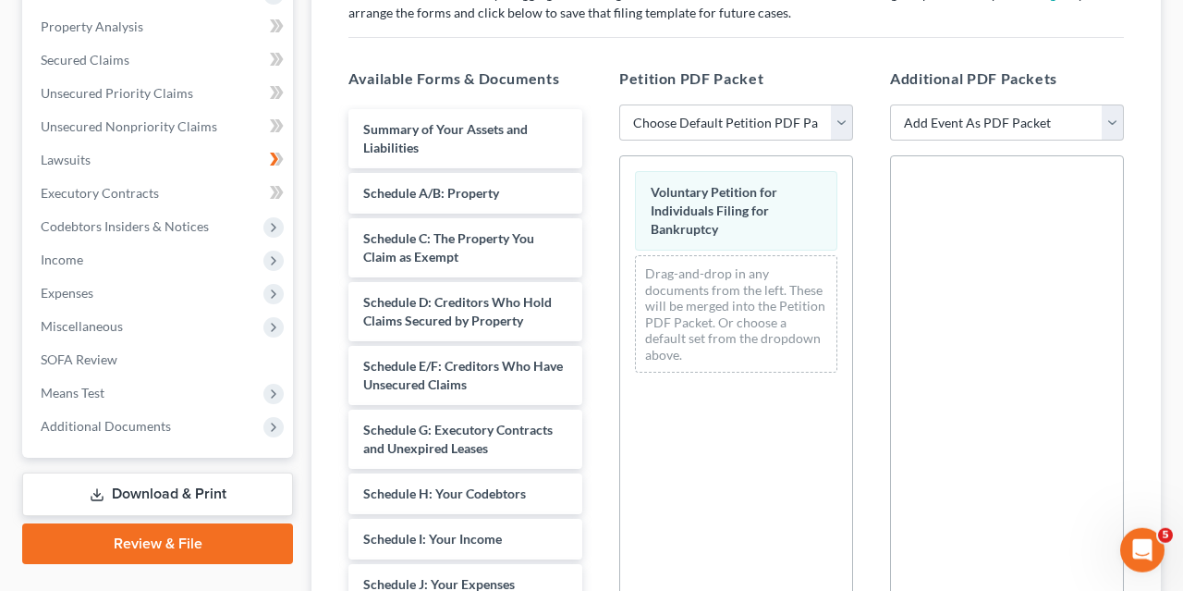
scroll to position [349, 0]
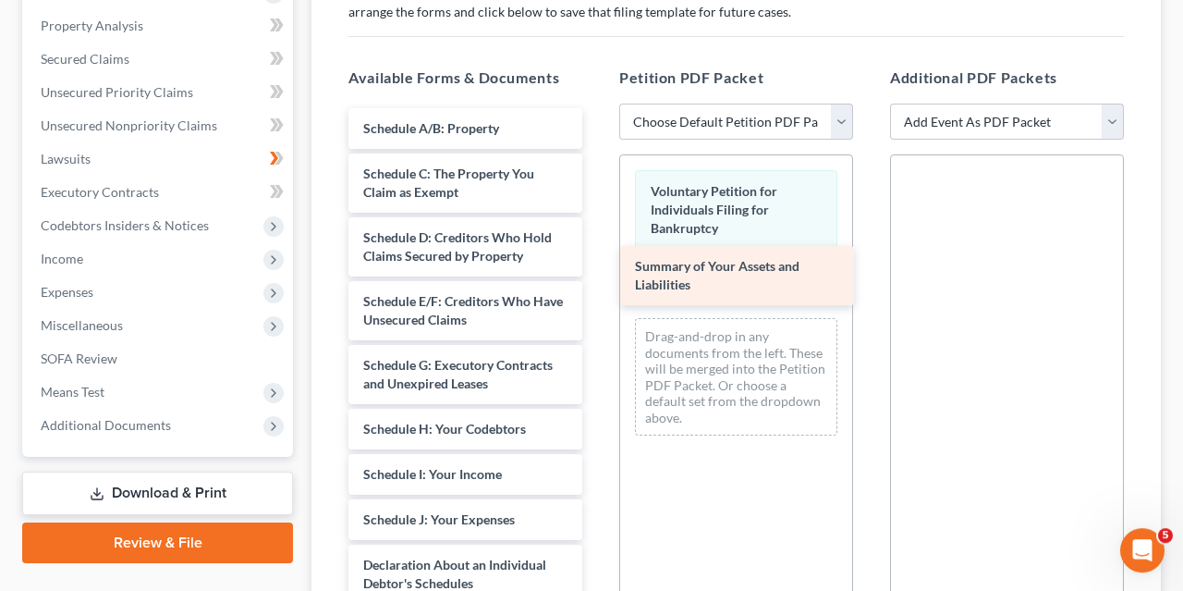
drag, startPoint x: 445, startPoint y: 130, endPoint x: 717, endPoint y: 269, distance: 305.2
click at [597, 269] on div "Summary of Your Assets and Liabilities Summary of Your Assets and Liabilities S…" at bounding box center [465, 588] width 263 height 961
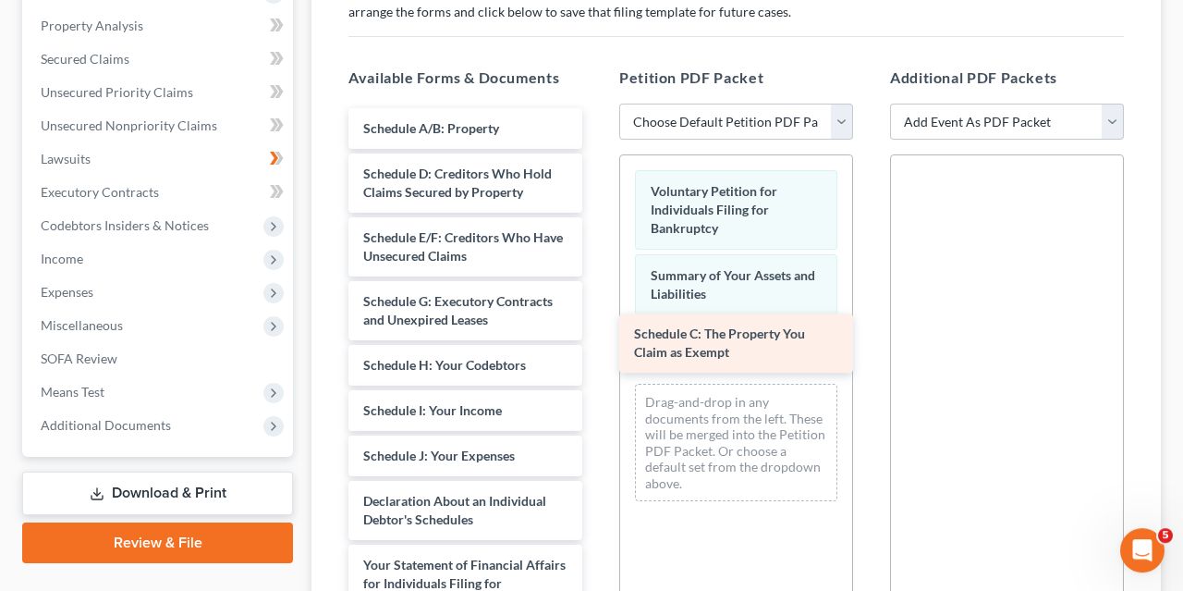
drag, startPoint x: 464, startPoint y: 165, endPoint x: 735, endPoint y: 326, distance: 315.1
click at [597, 326] on div "Schedule C: The Property You Claim as Exempt Schedule A/B: Property Schedule C:…" at bounding box center [465, 556] width 263 height 897
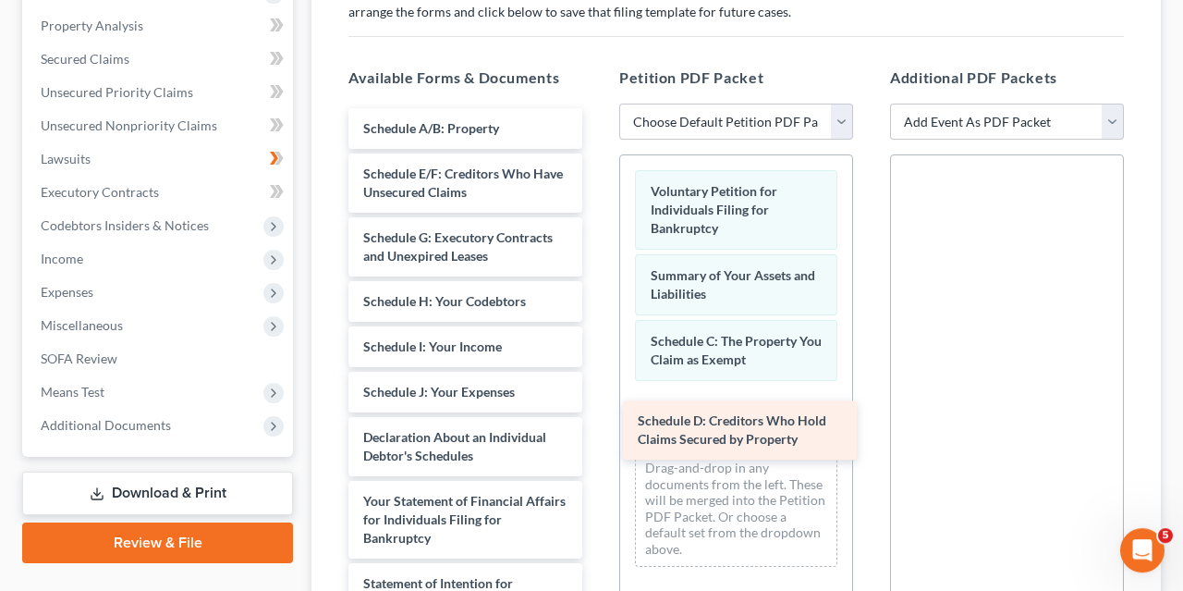
drag, startPoint x: 426, startPoint y: 183, endPoint x: 701, endPoint y: 471, distance: 397.6
click at [597, 471] on div "Schedule D: Creditors Who Hold Claims Secured by Property Schedule A/B: Propert…" at bounding box center [465, 524] width 263 height 833
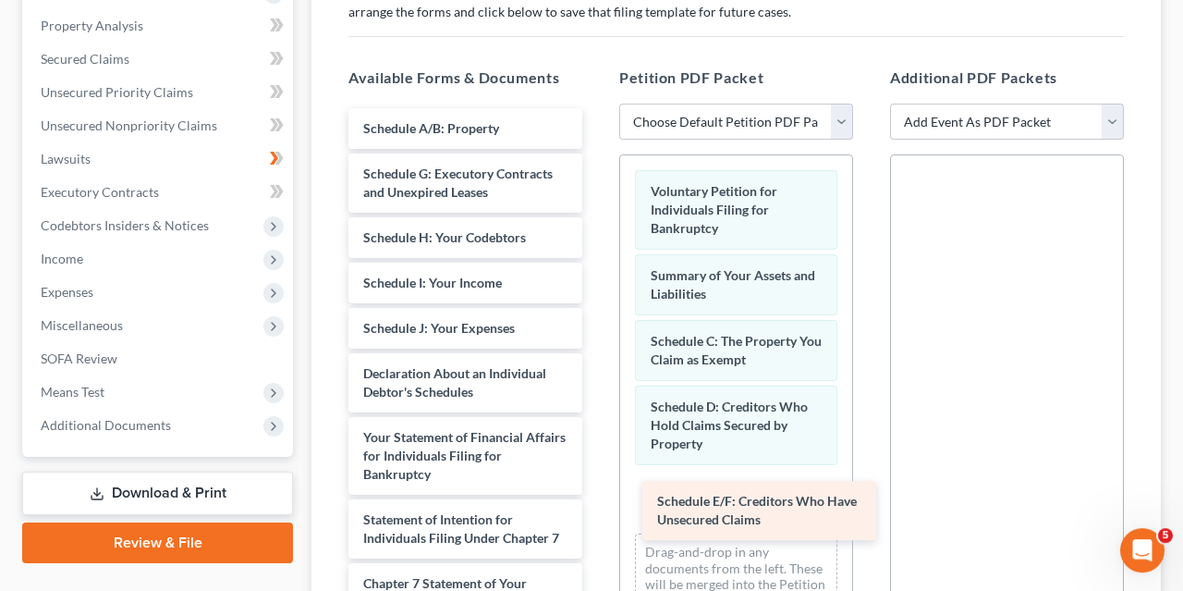
drag, startPoint x: 427, startPoint y: 178, endPoint x: 716, endPoint y: 548, distance: 469.0
click at [597, 548] on div "Schedule E/F: Creditors Who Have Unsecured Claims Schedule A/B: Property Schedu…" at bounding box center [465, 492] width 263 height 769
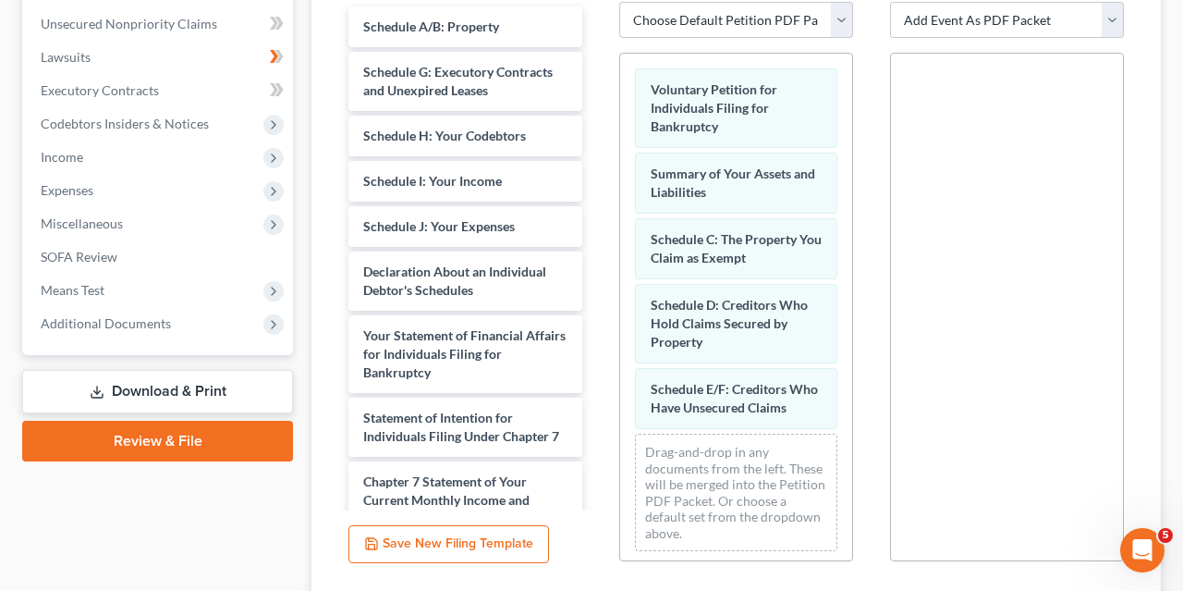
scroll to position [450, 0]
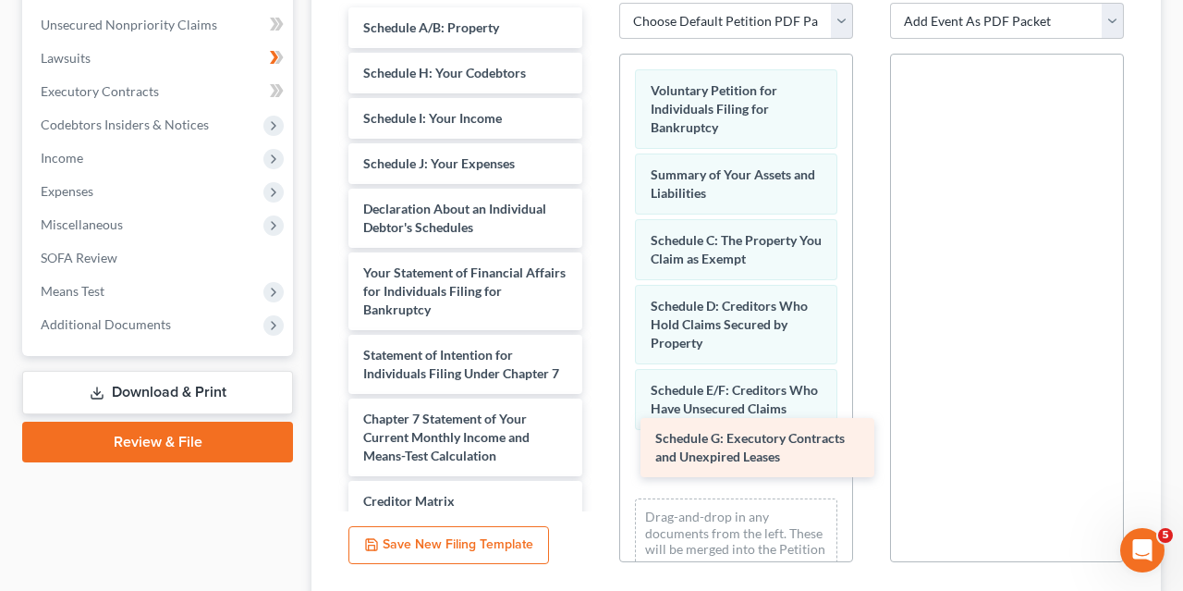
drag, startPoint x: 423, startPoint y: 71, endPoint x: 715, endPoint y: 439, distance: 469.9
click at [597, 439] on div "Schedule G: Executory Contracts and Unexpired Leases Schedule A/B: Property Sch…" at bounding box center [465, 359] width 263 height 705
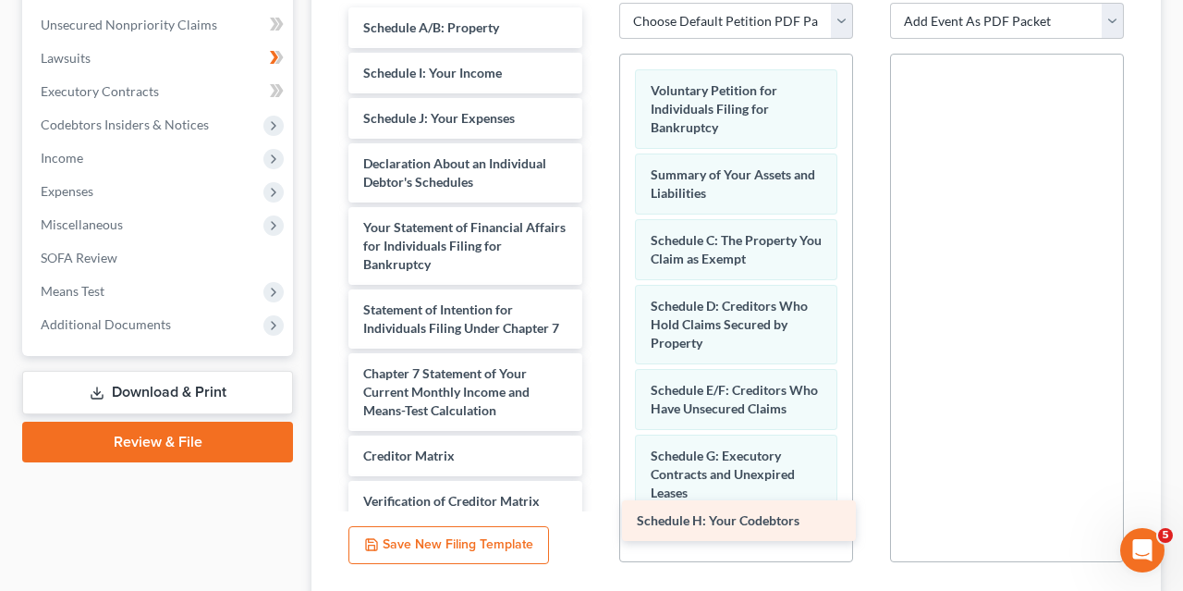
drag, startPoint x: 445, startPoint y: 72, endPoint x: 718, endPoint y: 521, distance: 525.3
click at [597, 521] on div "Schedule H: Your Codebtors Schedule A/B: Property Schedule H: Your Codebtors Sc…" at bounding box center [465, 337] width 263 height 660
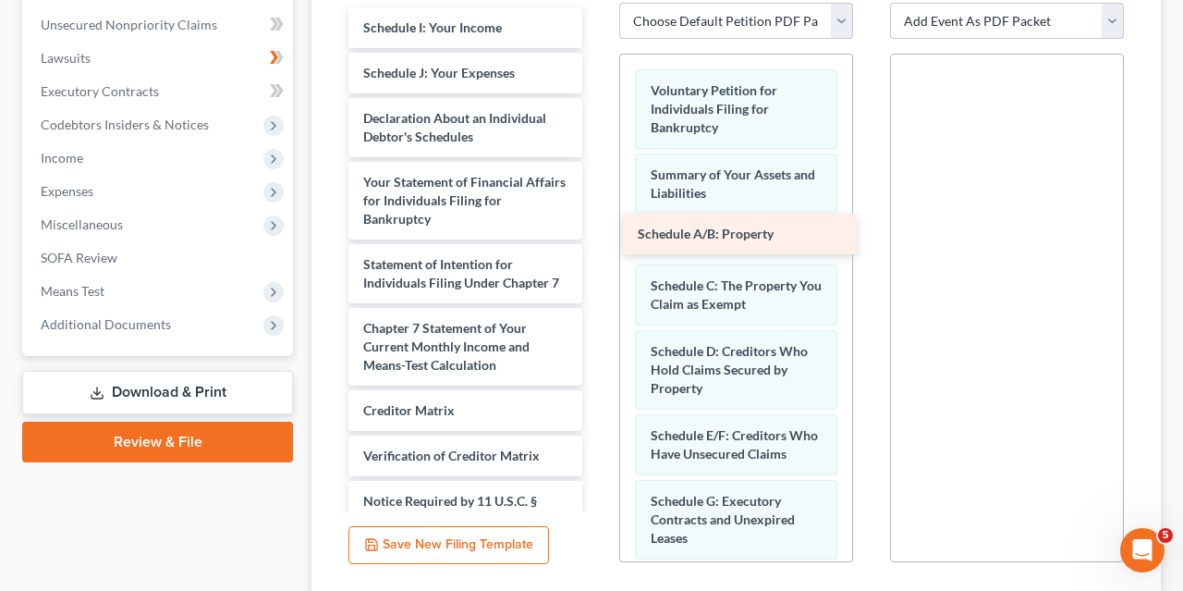
drag, startPoint x: 456, startPoint y: 23, endPoint x: 731, endPoint y: 230, distance: 344.7
click at [597, 230] on div "Schedule A/B: Property Schedule A/B: Property Schedule I: Your Income Schedule …" at bounding box center [465, 314] width 263 height 615
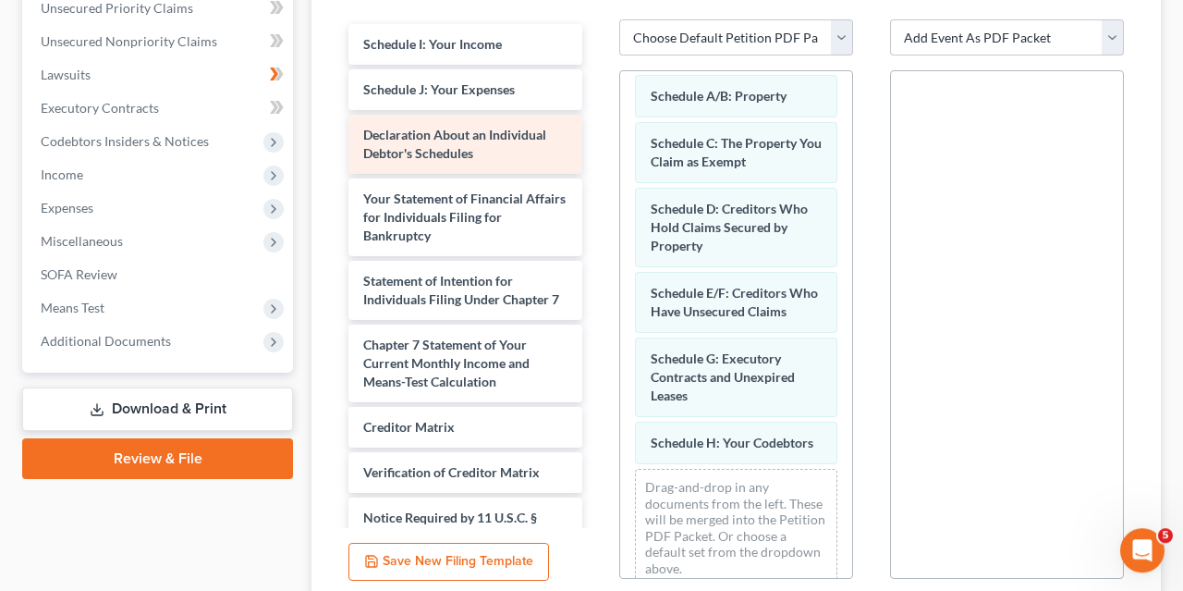
scroll to position [433, 0]
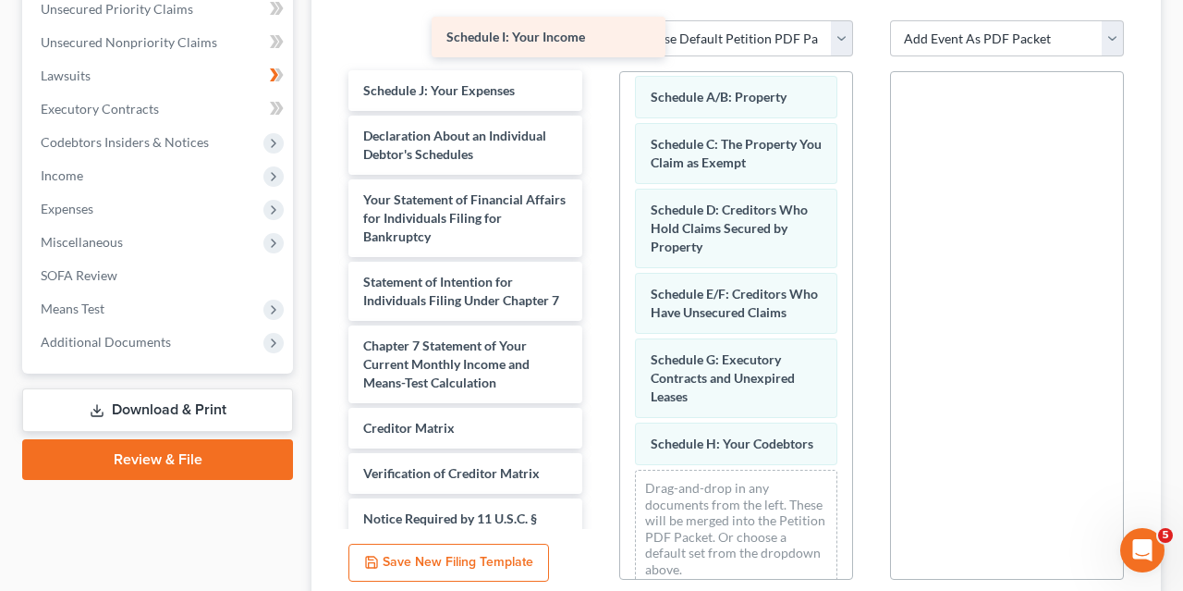
drag, startPoint x: 442, startPoint y: 45, endPoint x: 589, endPoint y: 43, distance: 147.0
click at [589, 43] on div "Schedule I: Your Income Schedule I: Your Income Schedule I: Your Income Schedul…" at bounding box center [465, 332] width 263 height 615
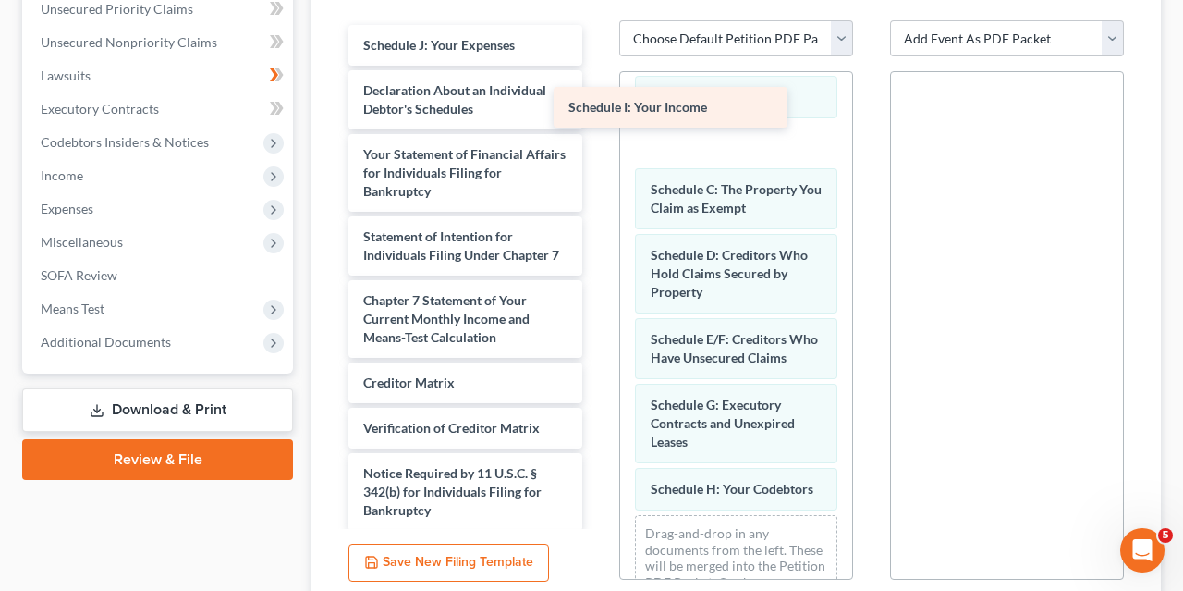
scroll to position [161, 0]
drag, startPoint x: 445, startPoint y: 39, endPoint x: 711, endPoint y: 143, distance: 286.0
click at [597, 143] on div "Schedule I: Your Income Schedule I: Your Income Schedule J: Your Expenses Decla…" at bounding box center [465, 310] width 263 height 570
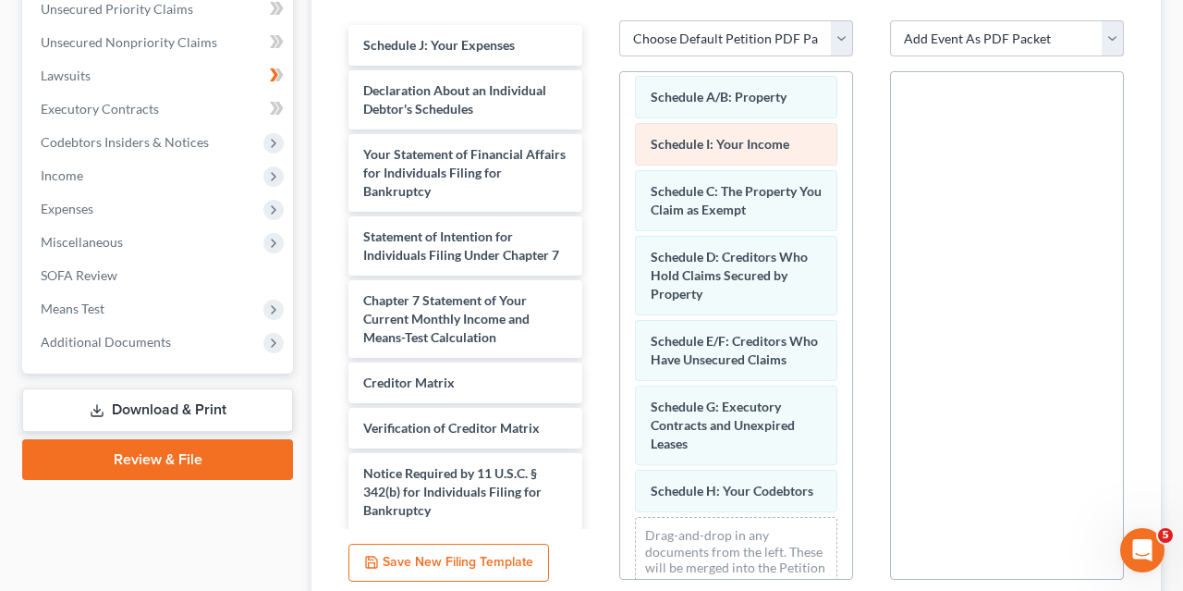
click at [713, 130] on div "Schedule I: Your Income" at bounding box center [736, 144] width 202 height 43
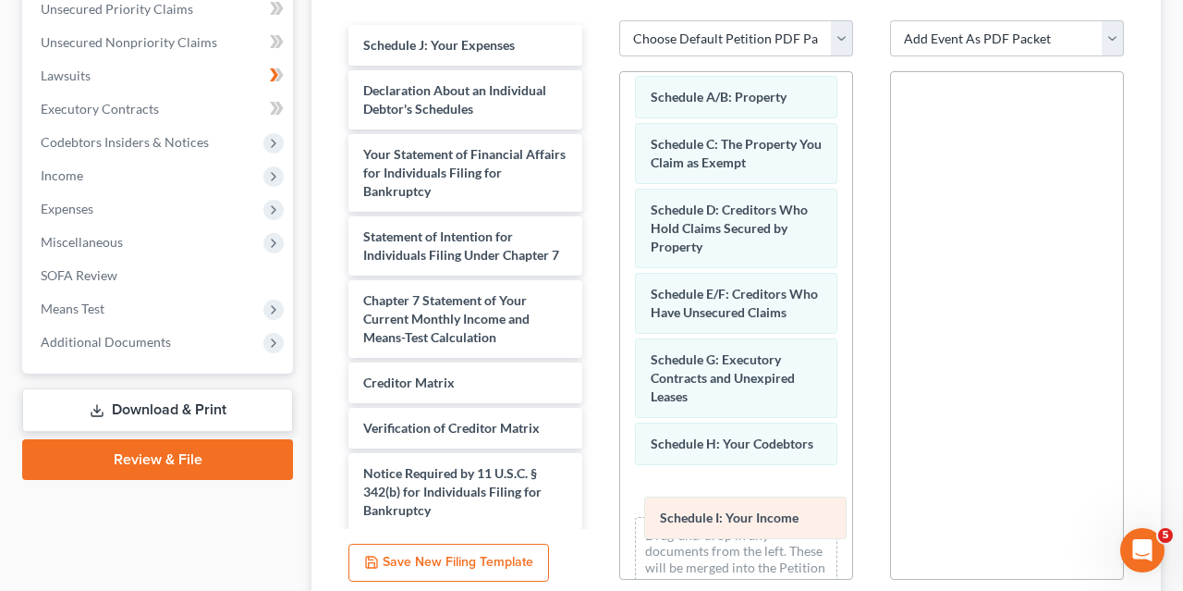
drag, startPoint x: 713, startPoint y: 130, endPoint x: 722, endPoint y: 515, distance: 384.7
click at [722, 515] on div "Schedule I: Your Income Voluntary Petition for Individuals Filing for Bankruptc…" at bounding box center [736, 279] width 232 height 737
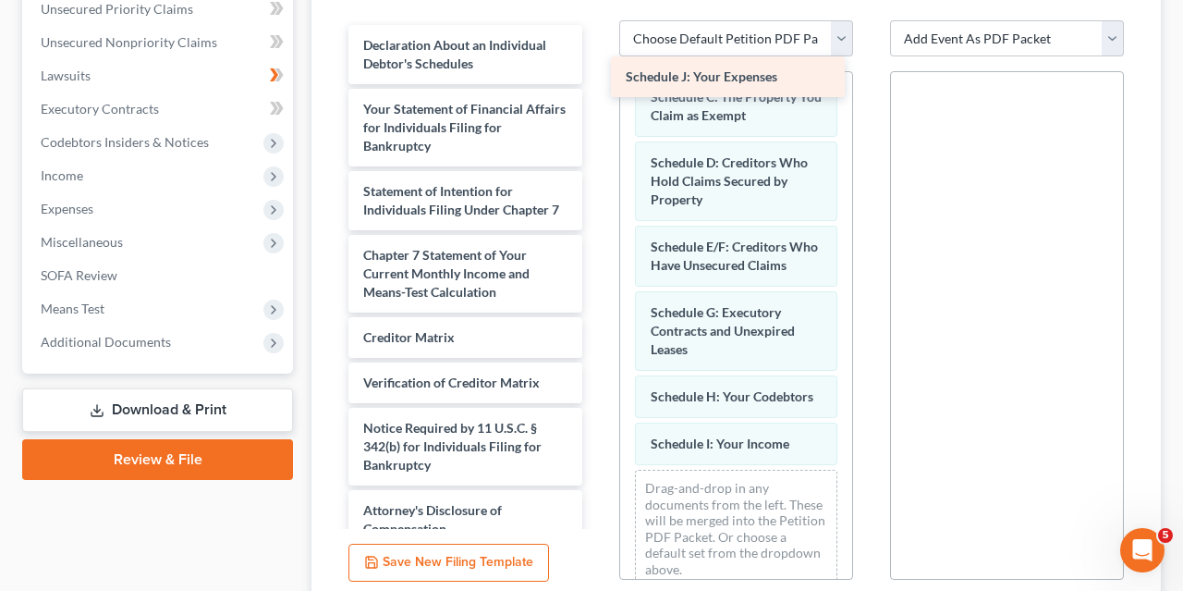
scroll to position [208, 0]
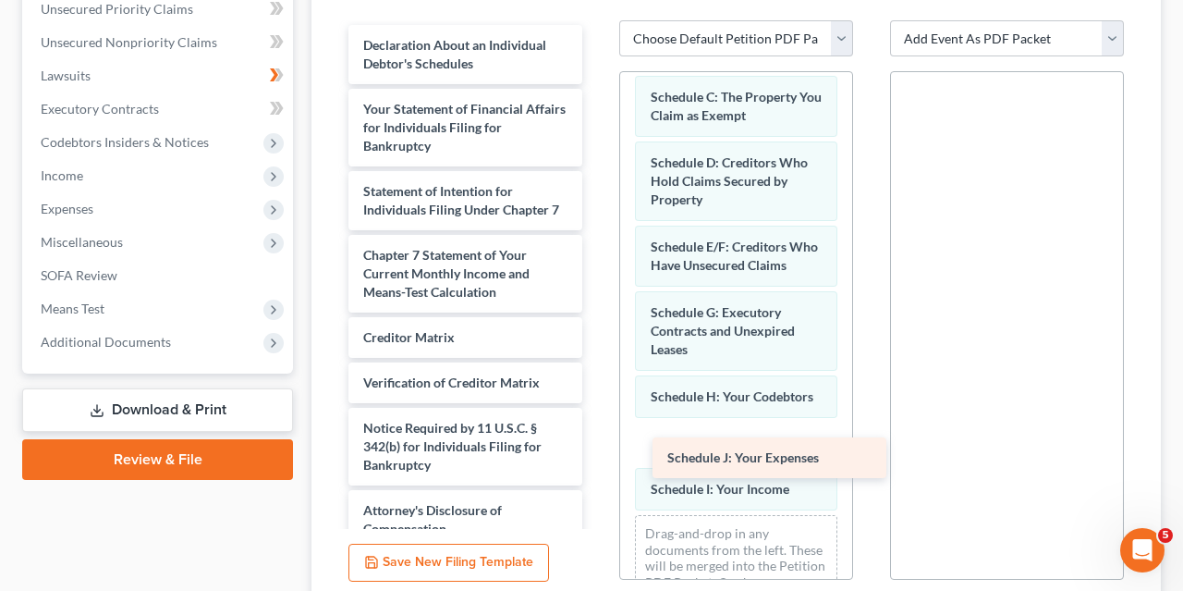
drag, startPoint x: 434, startPoint y: 53, endPoint x: 733, endPoint y: 538, distance: 570.4
click at [597, 538] on div "Schedule J: Your Expenses Schedule J: Your Expenses Declaration About an Indivi…" at bounding box center [465, 287] width 263 height 524
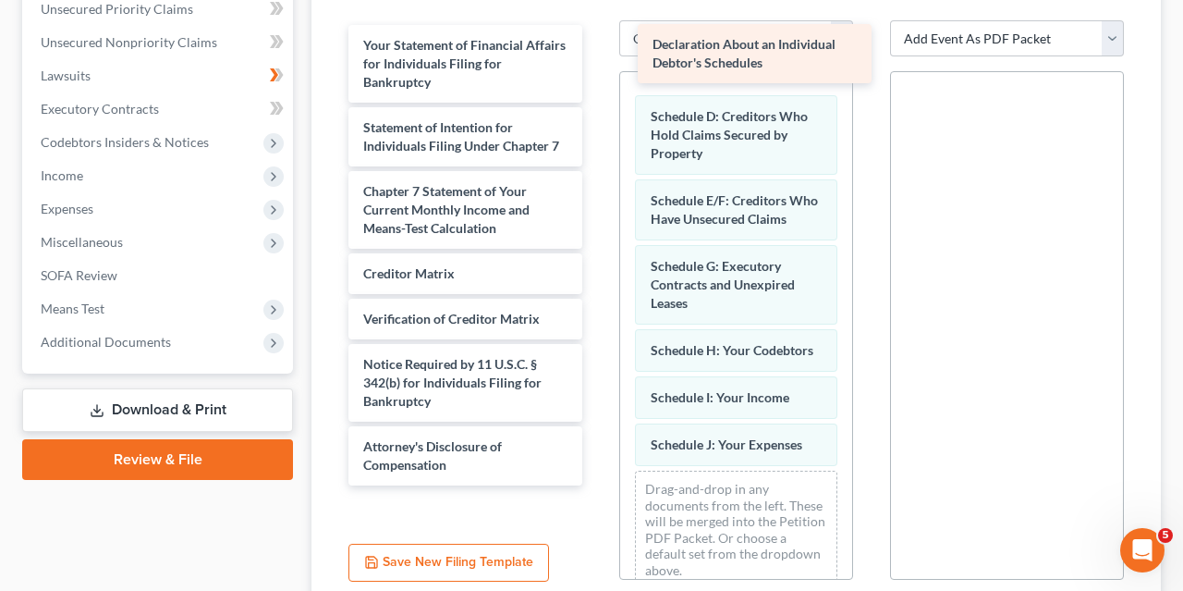
scroll to position [254, 0]
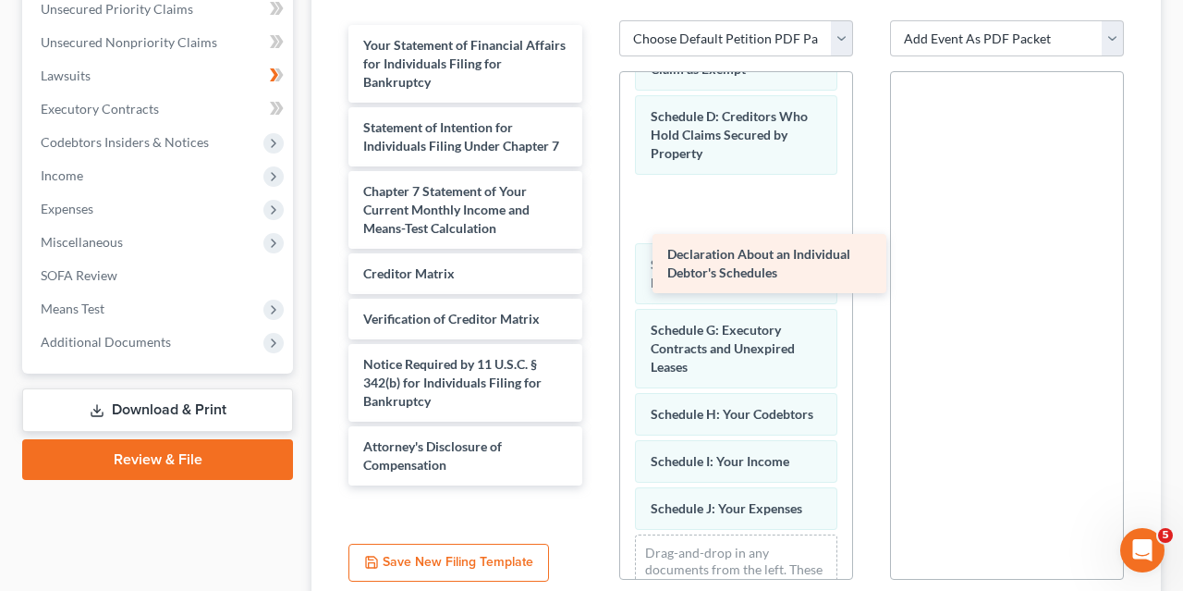
drag, startPoint x: 429, startPoint y: 55, endPoint x: 705, endPoint y: 495, distance: 519.2
click at [597, 485] on div "Declaration About an Individual Debtor's Schedules Declaration About an Individ…" at bounding box center [465, 255] width 263 height 460
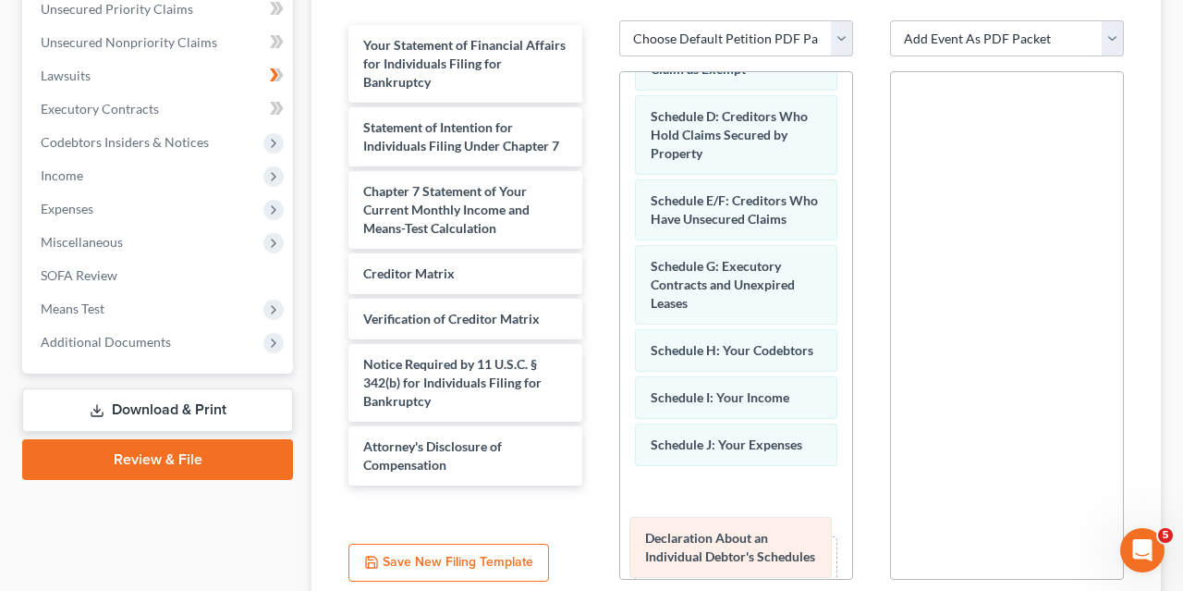
drag, startPoint x: 702, startPoint y: 442, endPoint x: 695, endPoint y: 546, distance: 104.7
click at [695, 546] on div "Declaration About an Individual Debtor's Schedules Voluntary Petition for Indiv…" at bounding box center [736, 243] width 232 height 850
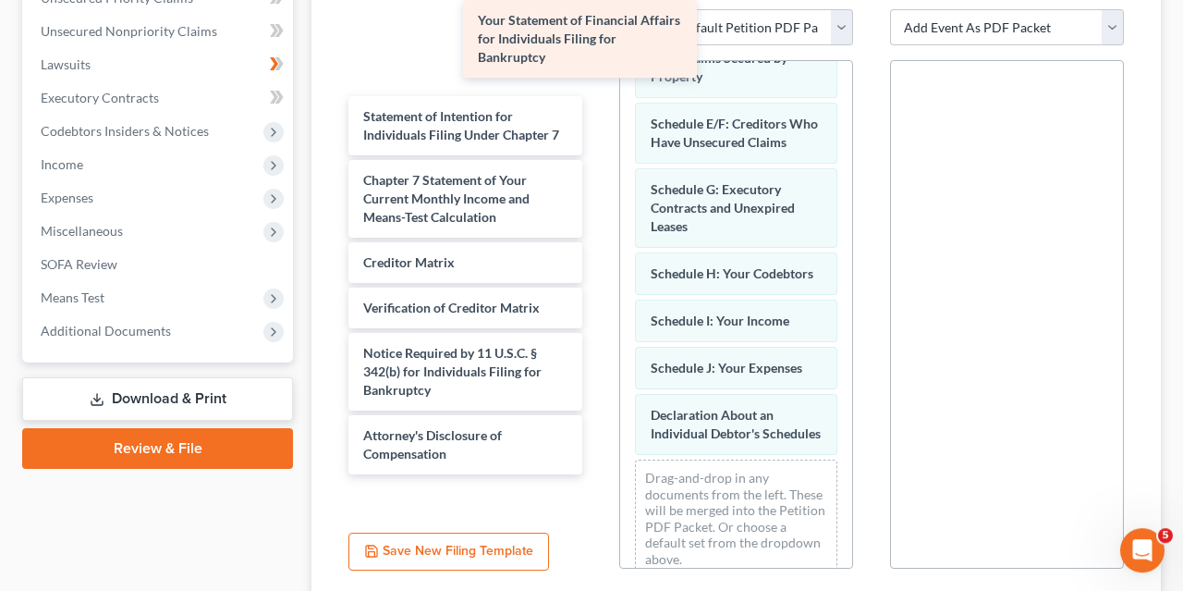
scroll to position [319, 0]
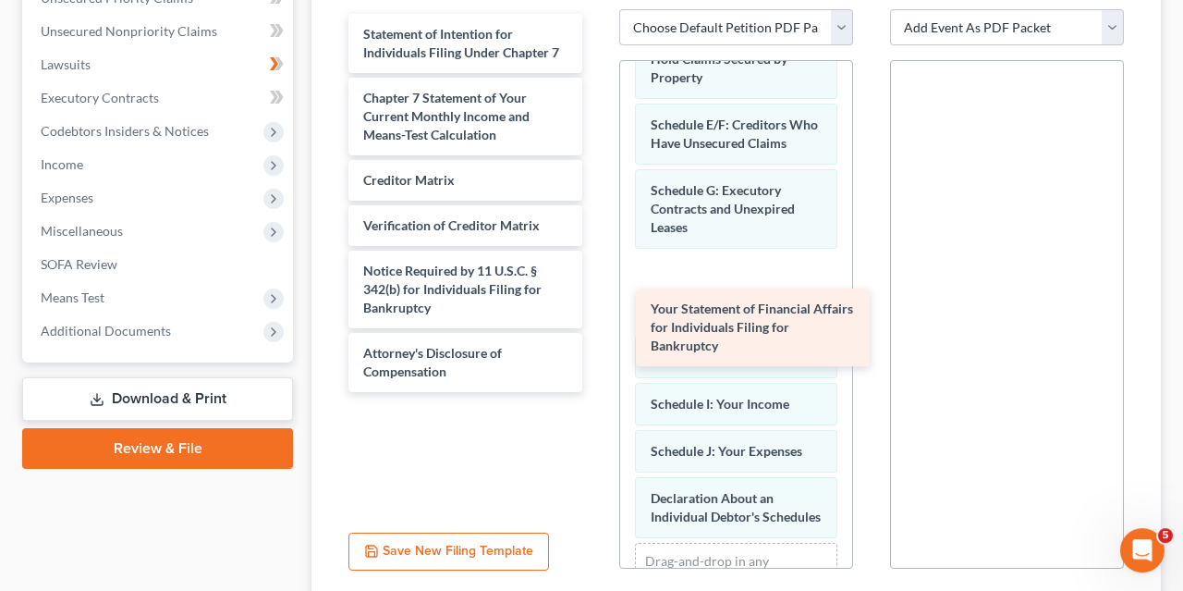
drag, startPoint x: 443, startPoint y: 43, endPoint x: 717, endPoint y: 531, distance: 560.1
click at [597, 392] on div "Your Statement of Financial Affairs for Individuals Filing for Bankruptcy Your …" at bounding box center [465, 203] width 263 height 378
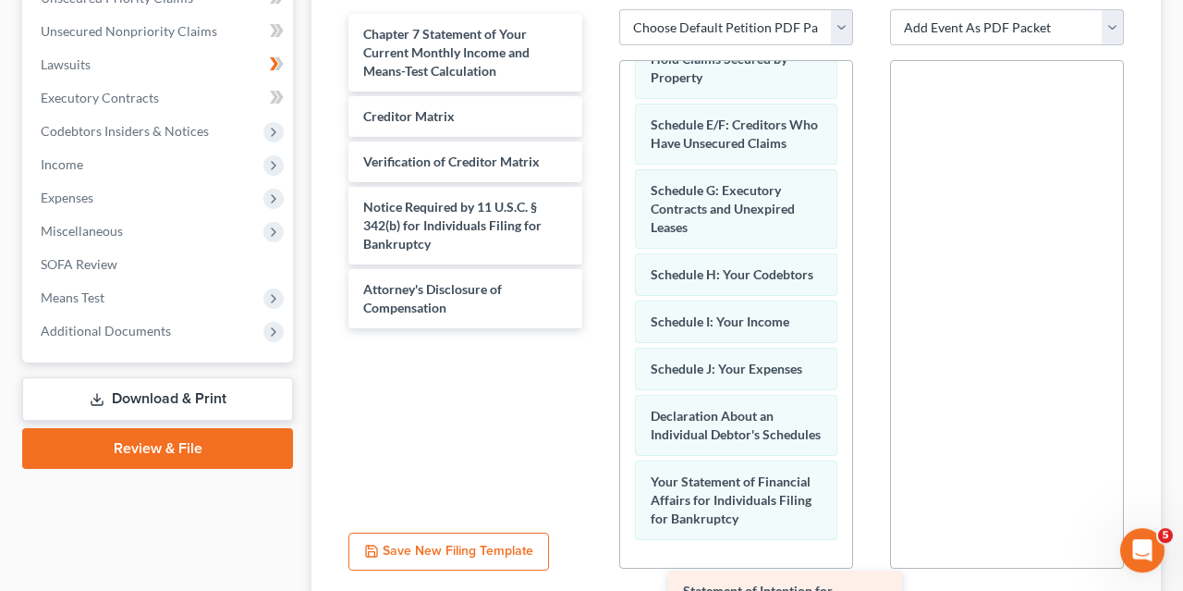
drag, startPoint x: 450, startPoint y: 31, endPoint x: 769, endPoint y: 634, distance: 682.8
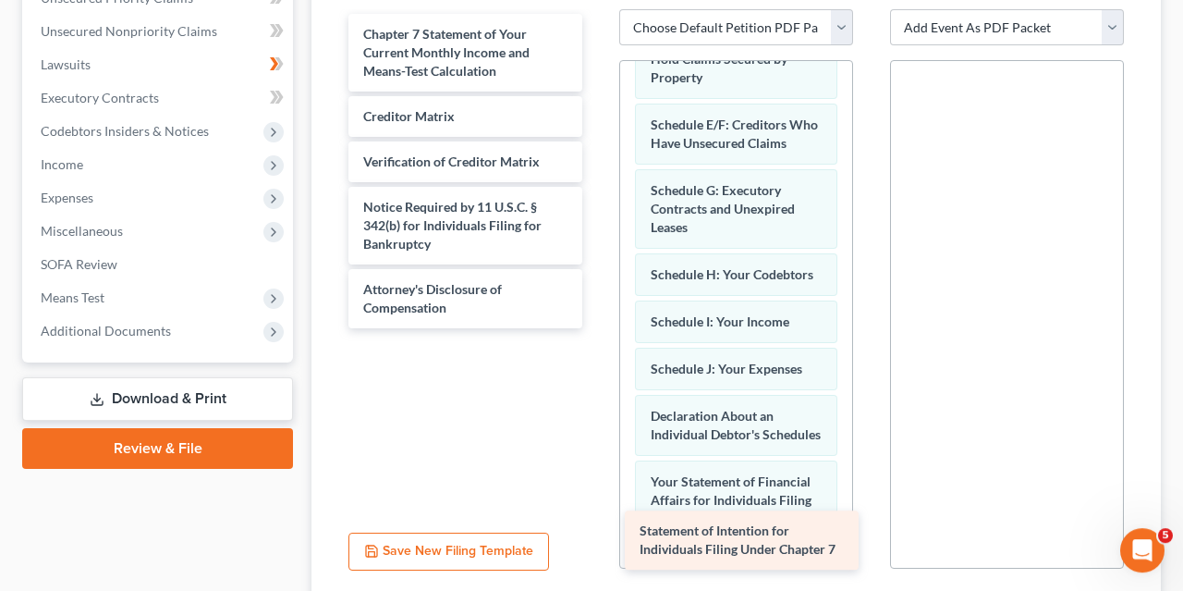
scroll to position [585, 0]
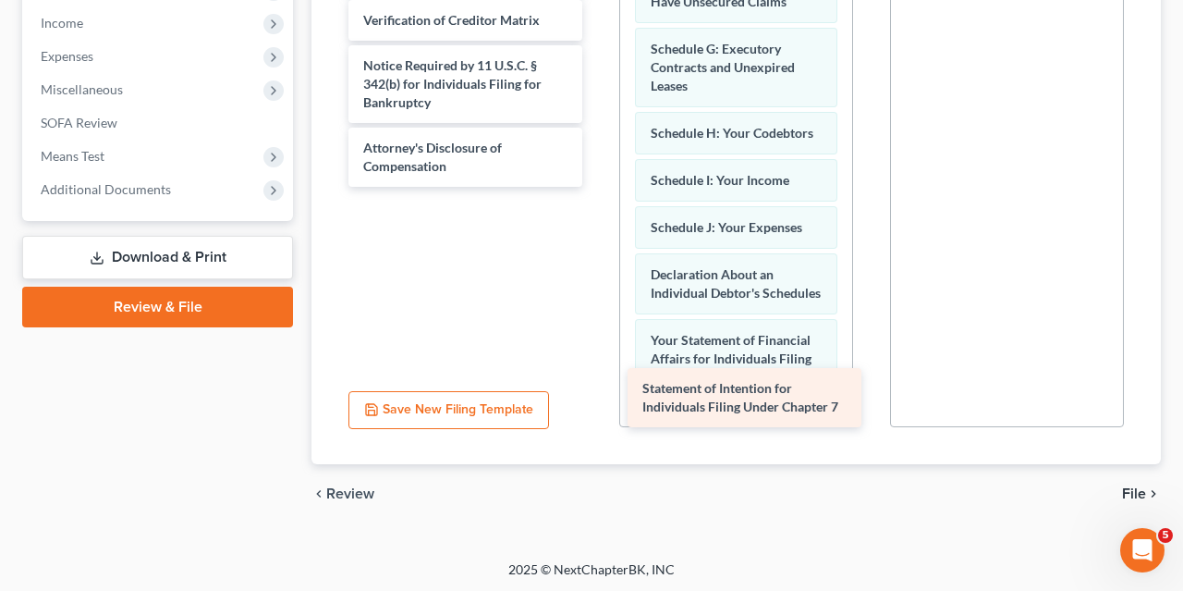
drag, startPoint x: 727, startPoint y: 550, endPoint x: 729, endPoint y: 387, distance: 162.7
click at [729, 387] on span "Statement of Intention for Individuals Filing Under Chapter 7" at bounding box center [741, 397] width 196 height 34
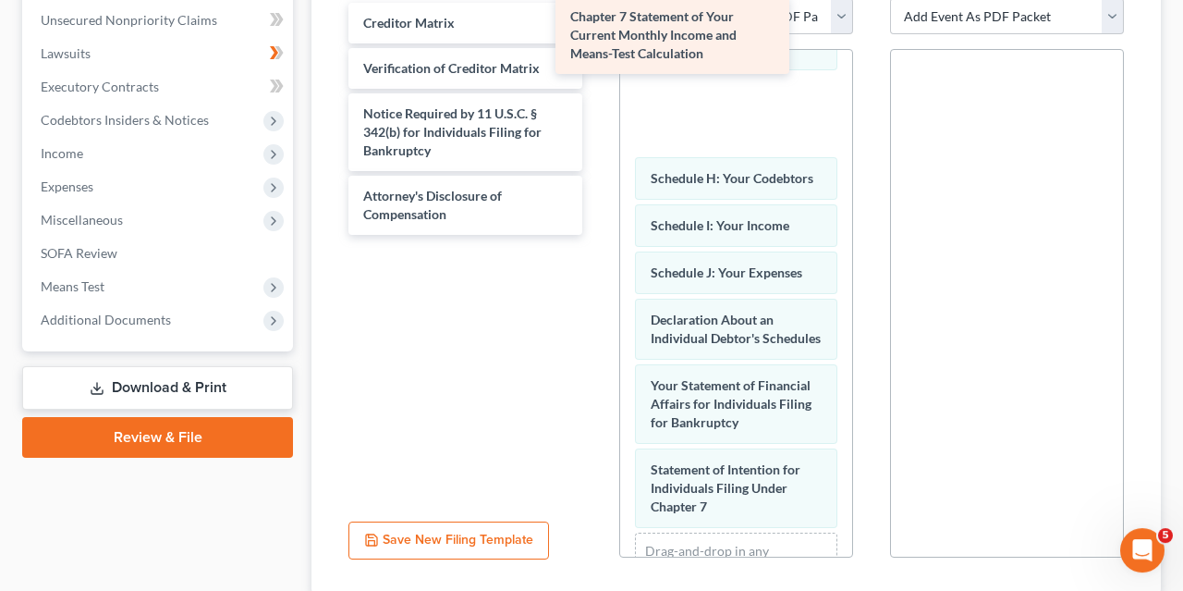
scroll to position [486, 0]
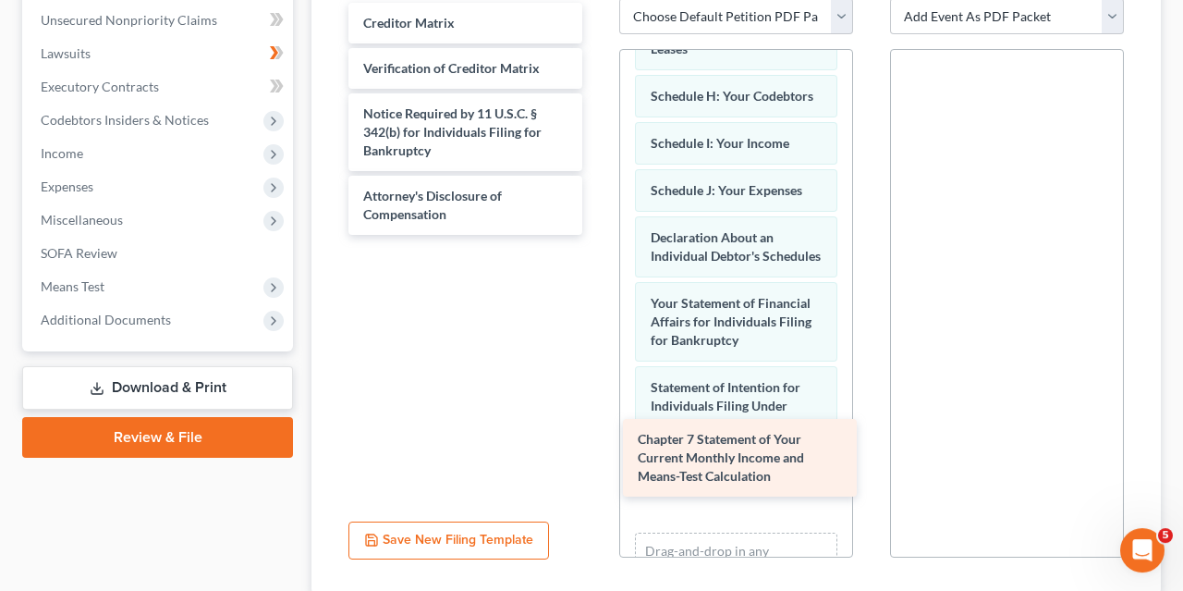
drag, startPoint x: 431, startPoint y: 29, endPoint x: 705, endPoint y: 452, distance: 504.7
click at [597, 235] on div "Chapter 7 Statement of Your Current Monthly Income and Means-Test Calculation C…" at bounding box center [465, 119] width 263 height 232
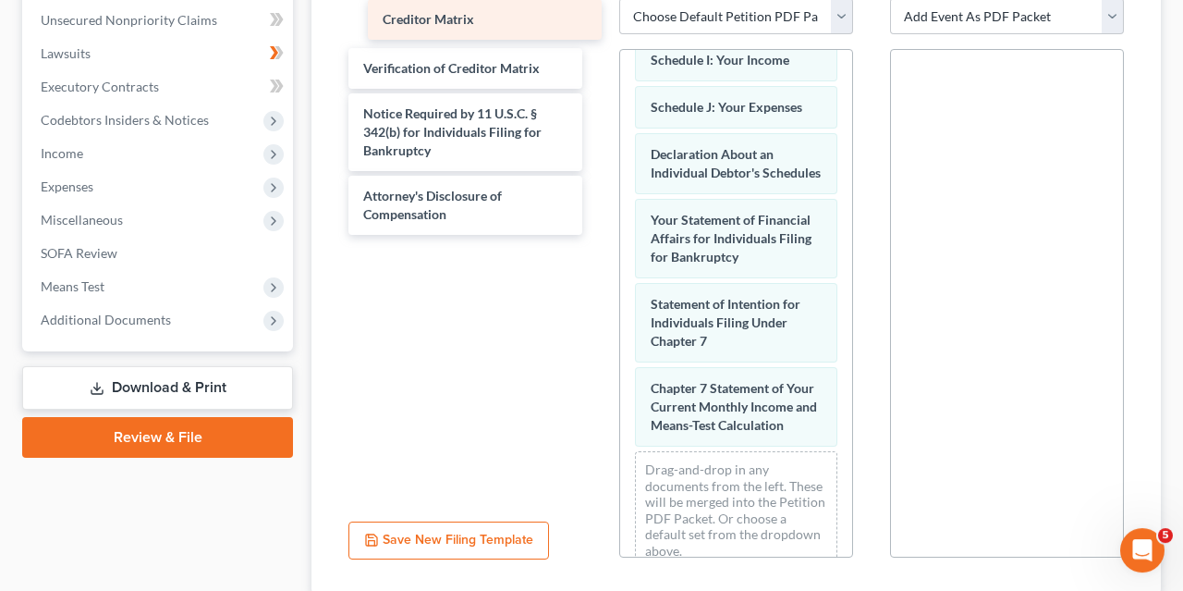
scroll to position [570, 0]
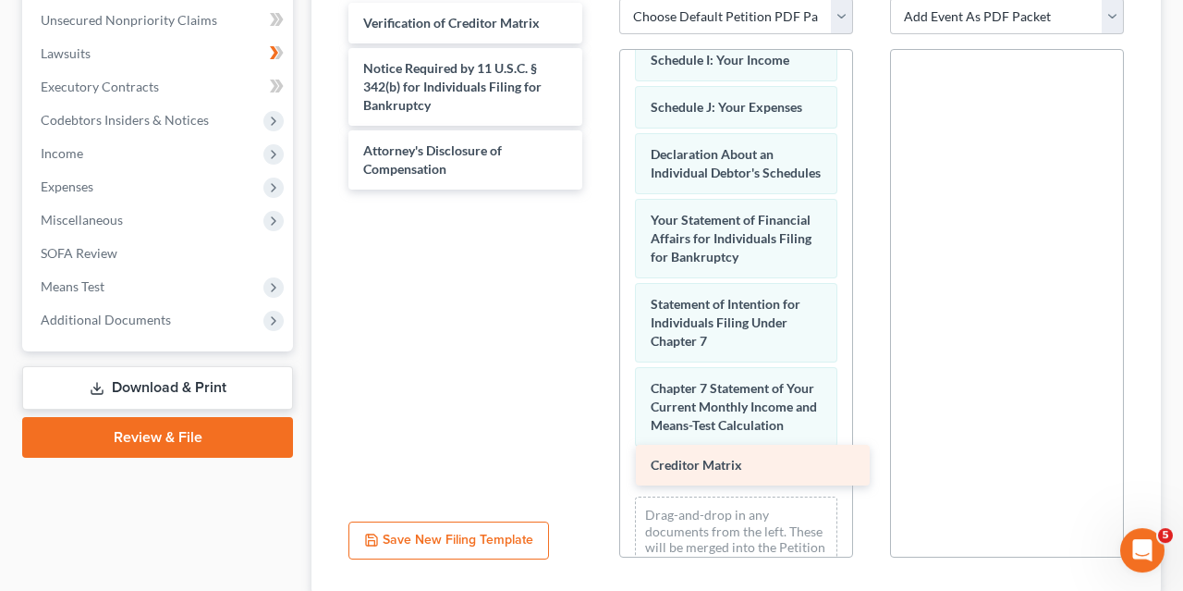
drag, startPoint x: 447, startPoint y: 18, endPoint x: 735, endPoint y: 460, distance: 527.2
click at [597, 190] on div "Creditor Matrix Creditor Matrix Verification of Creditor Matrix Notice Required…" at bounding box center [465, 96] width 263 height 187
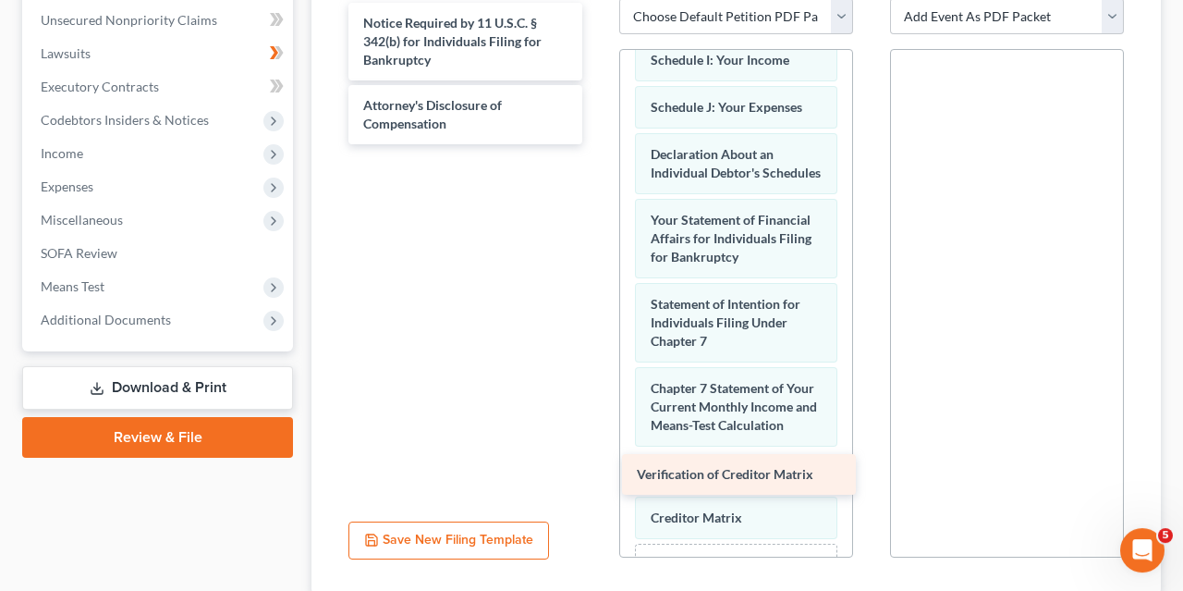
drag, startPoint x: 439, startPoint y: 23, endPoint x: 701, endPoint y: 552, distance: 590.0
click at [597, 144] on div "Verification of Creditor Matrix Verification of Creditor Matrix Notice Required…" at bounding box center [465, 73] width 263 height 141
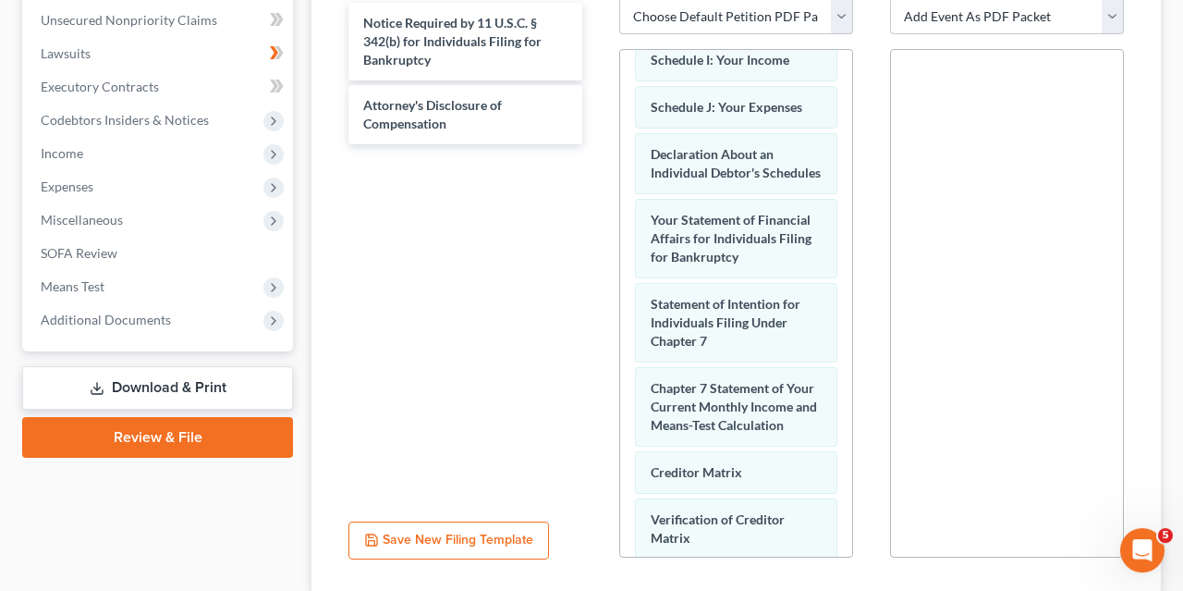
scroll to position [681, 0]
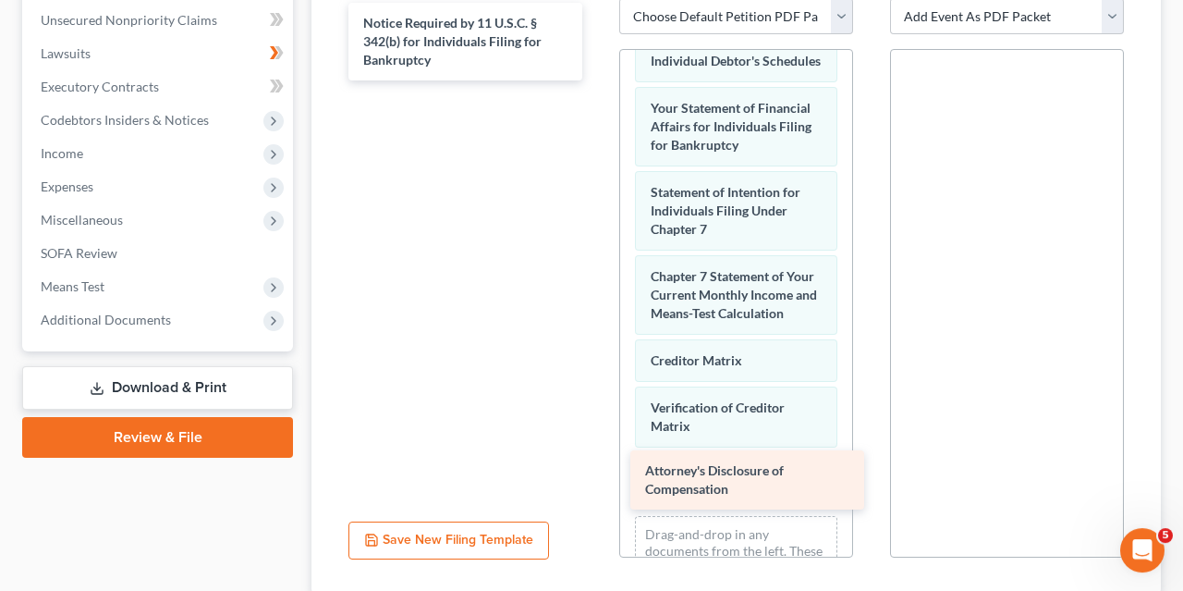
drag, startPoint x: 433, startPoint y: 110, endPoint x: 718, endPoint y: 456, distance: 448.5
click at [597, 80] on div "Attorney's Disclosure of Compensation Notice Required by 11 U.S.C. § 342(b) for…" at bounding box center [465, 42] width 263 height 78
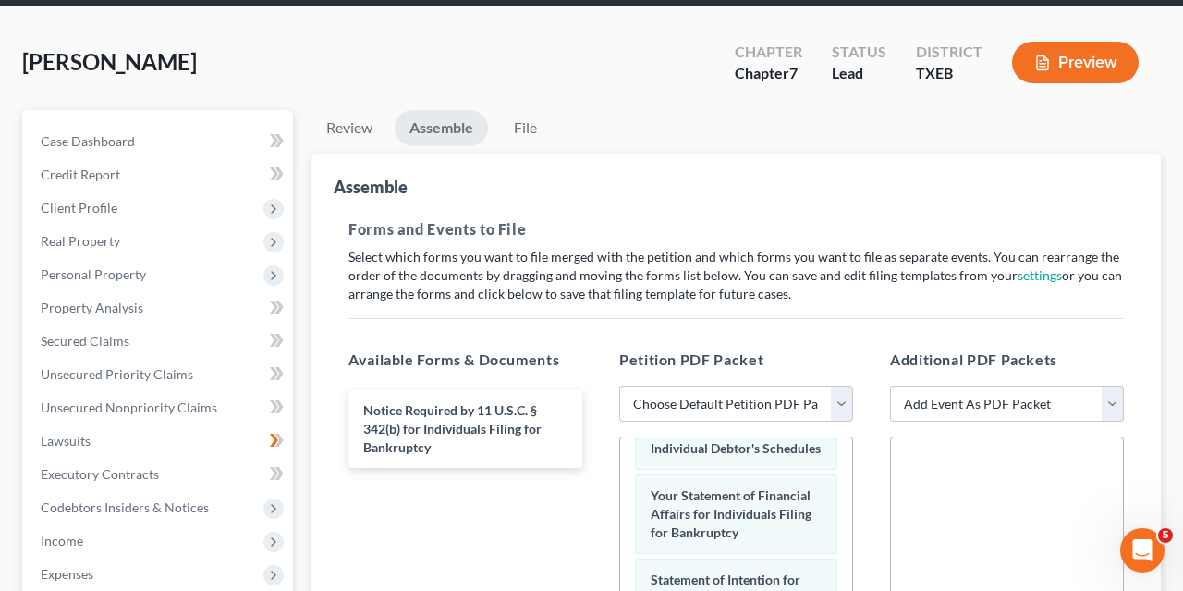
scroll to position [0, 0]
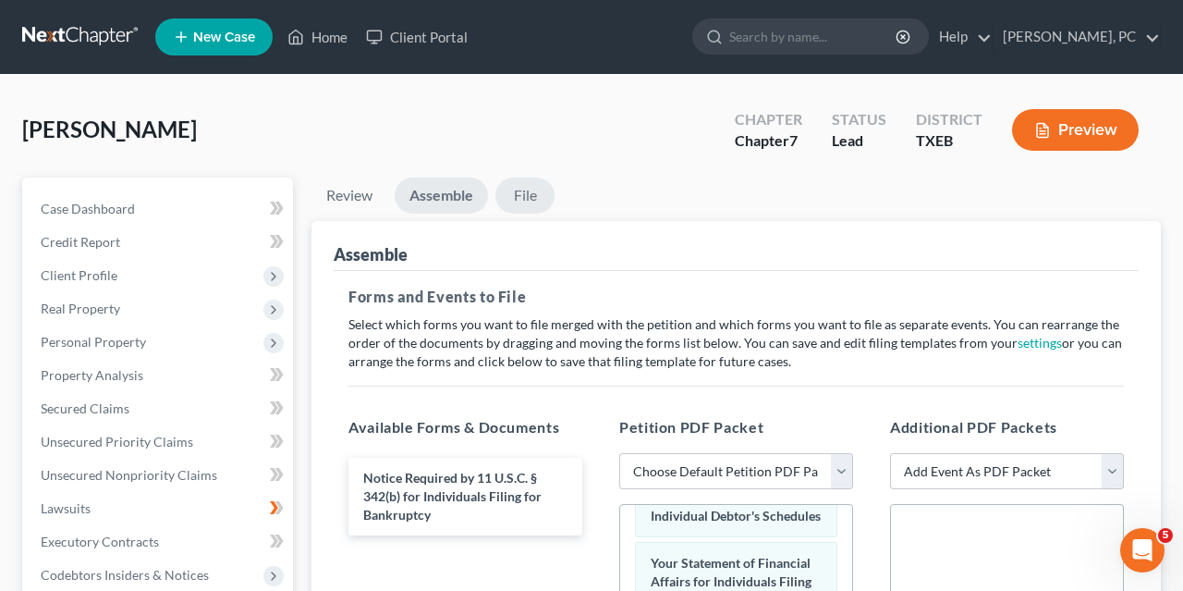
click at [526, 193] on link "File" at bounding box center [525, 196] width 59 height 36
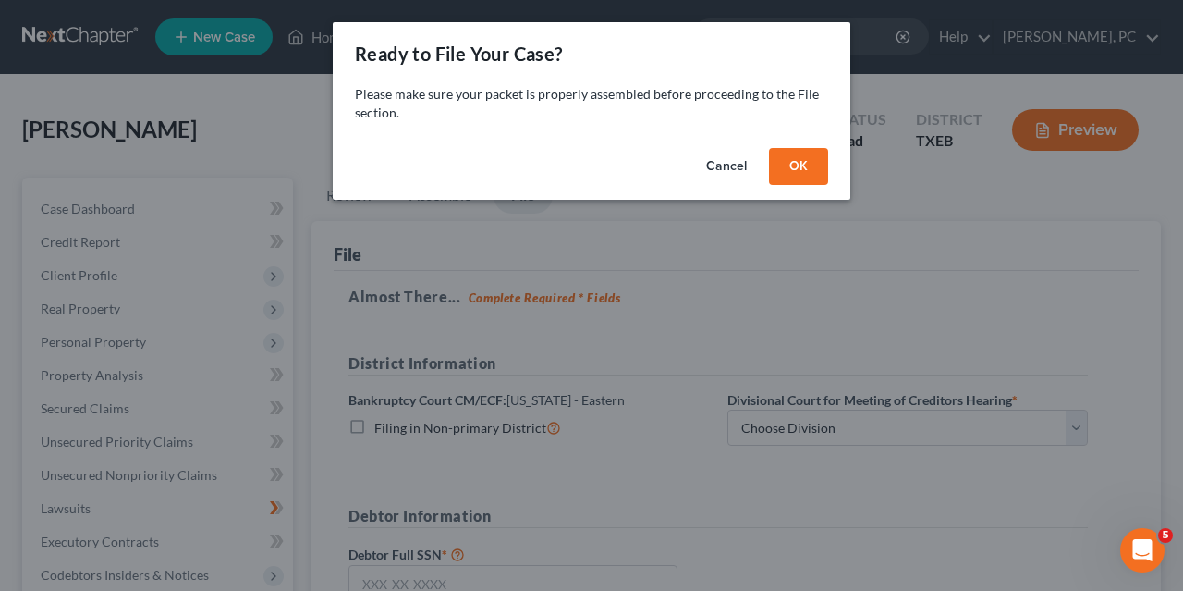
click at [803, 171] on button "OK" at bounding box center [798, 166] width 59 height 37
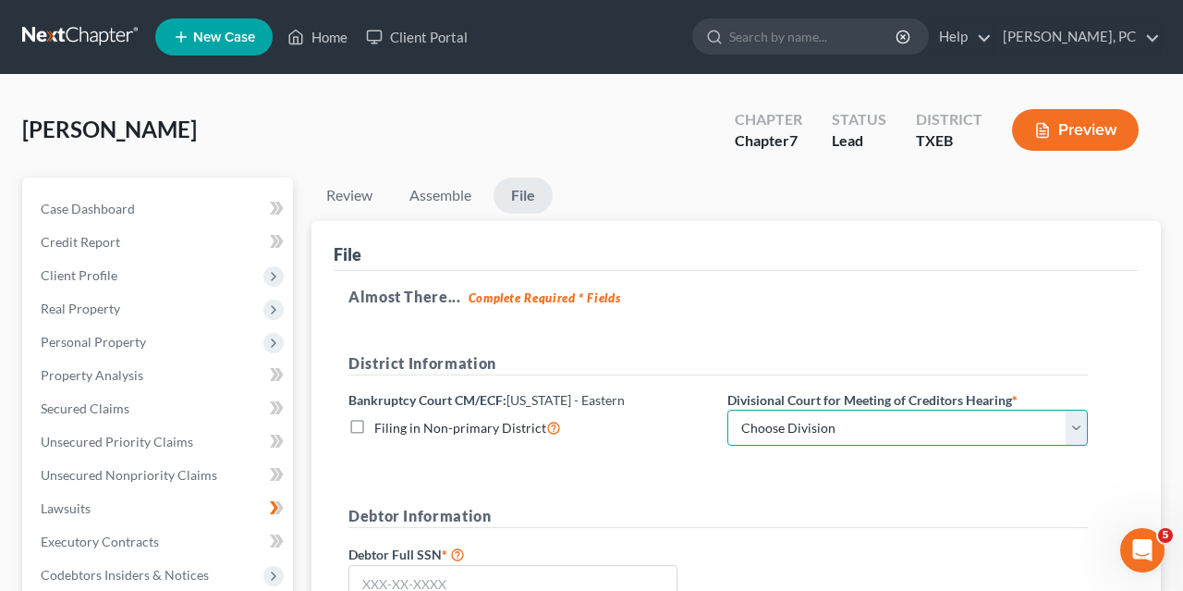
click at [728, 410] on select "Choose Division Beaumont Lufkin [PERSON_NAME] ([GEOGRAPHIC_DATA]) Texarkana [PE…" at bounding box center [908, 428] width 361 height 37
select select "3"
click option "[PERSON_NAME] ([GEOGRAPHIC_DATA])" at bounding box center [0, 0] width 0 height 0
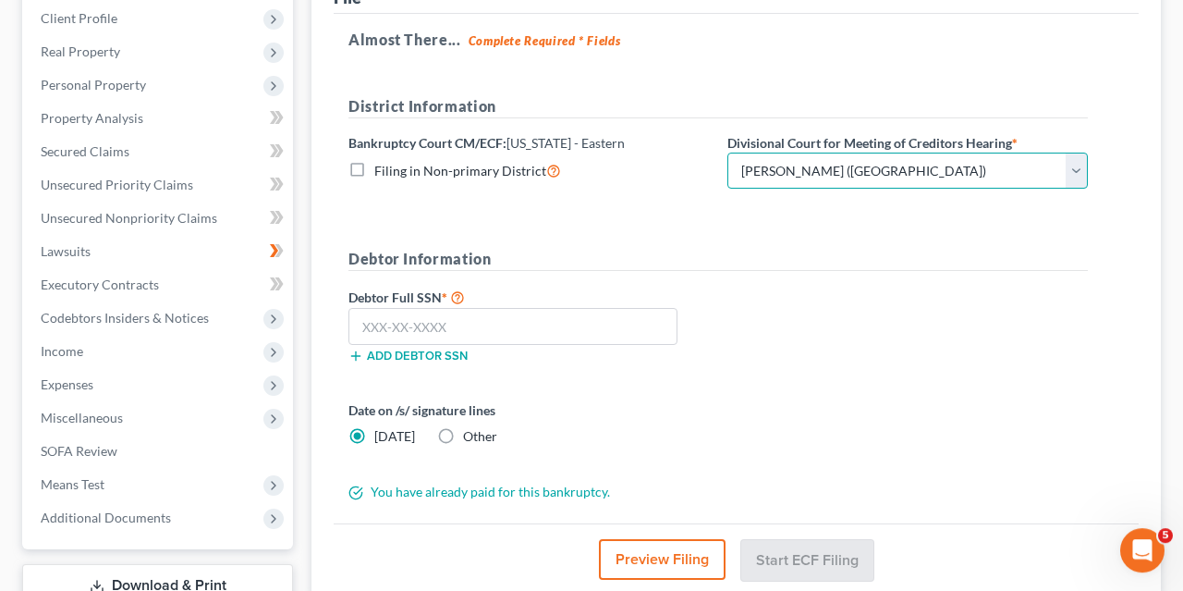
scroll to position [256, 0]
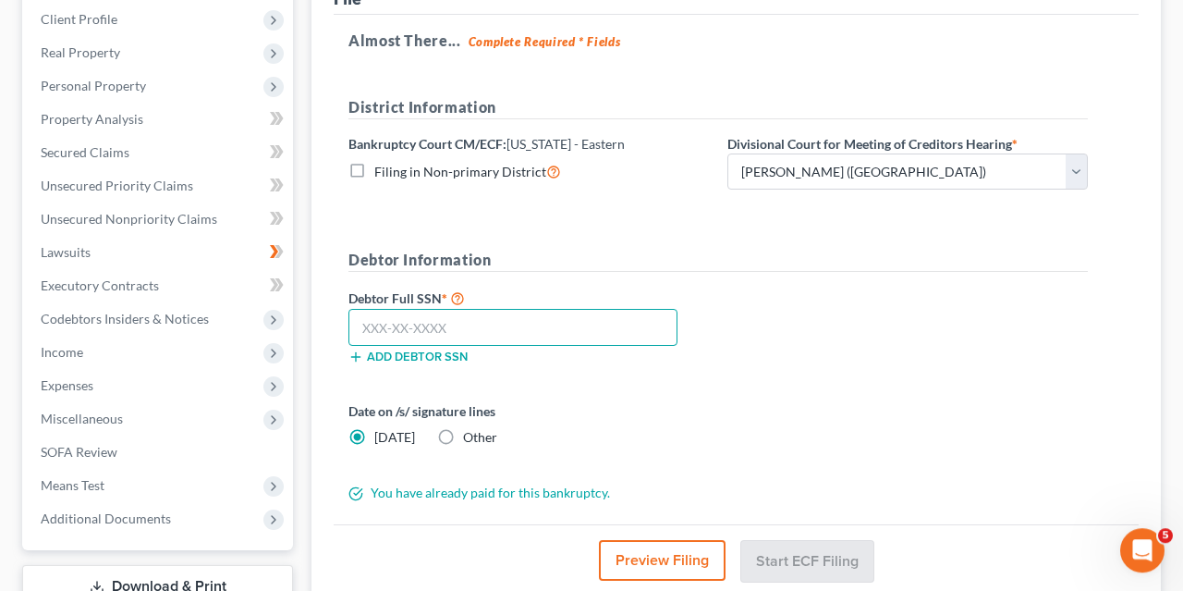
click at [359, 320] on input "text" at bounding box center [513, 327] width 329 height 37
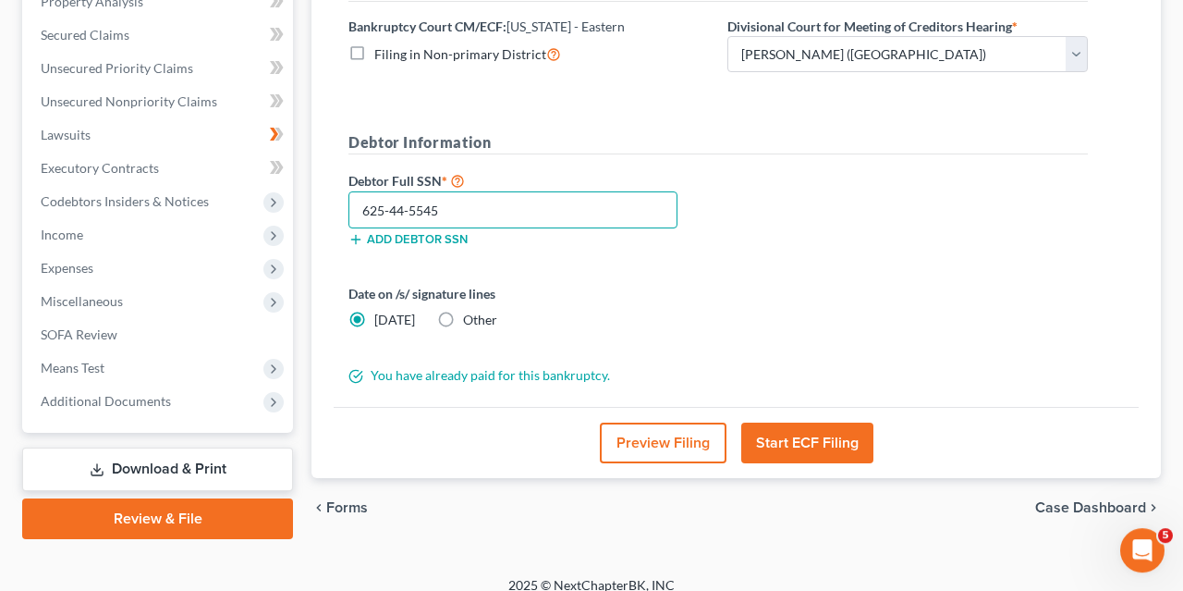
scroll to position [375, 0]
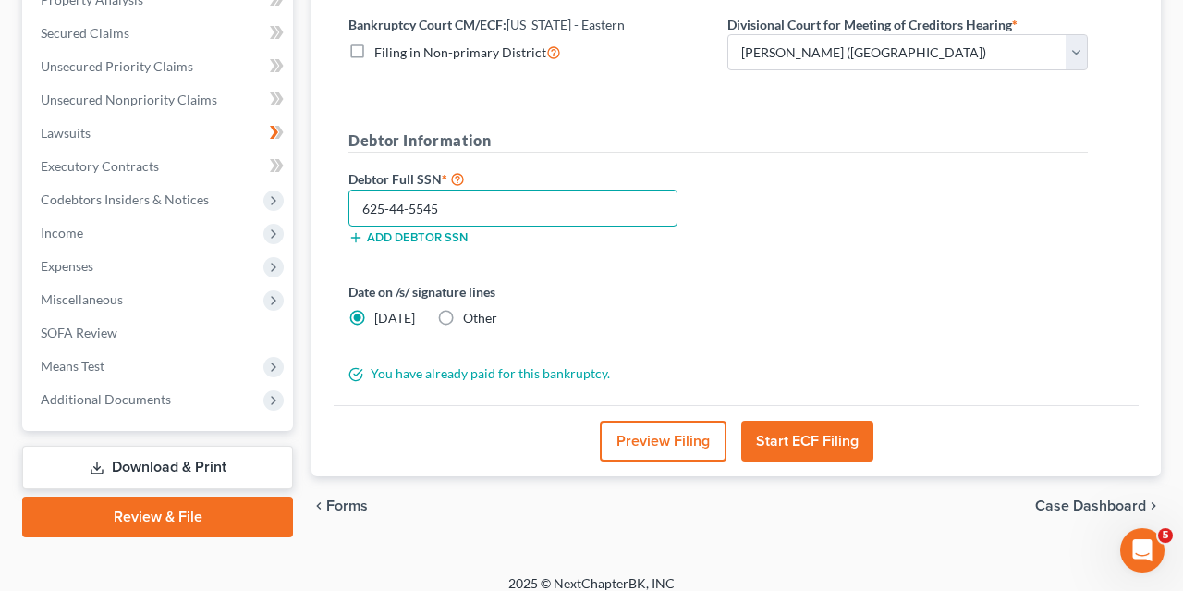
type input "625-44-5545"
click at [794, 439] on button "Start ECF Filing" at bounding box center [807, 441] width 132 height 41
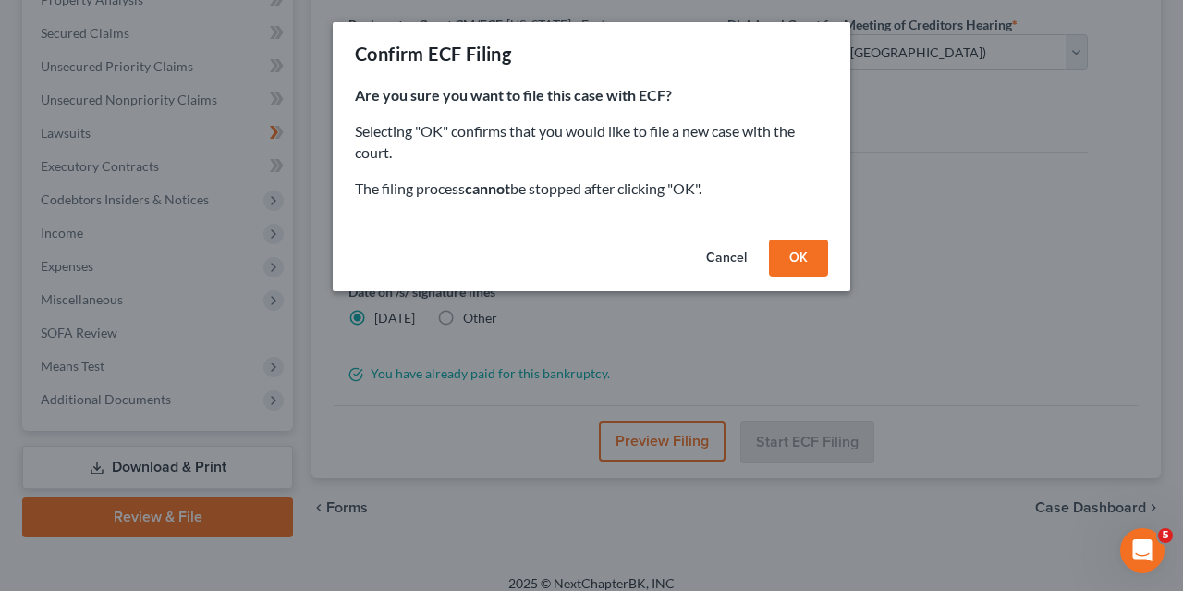
click at [790, 253] on button "OK" at bounding box center [798, 257] width 59 height 37
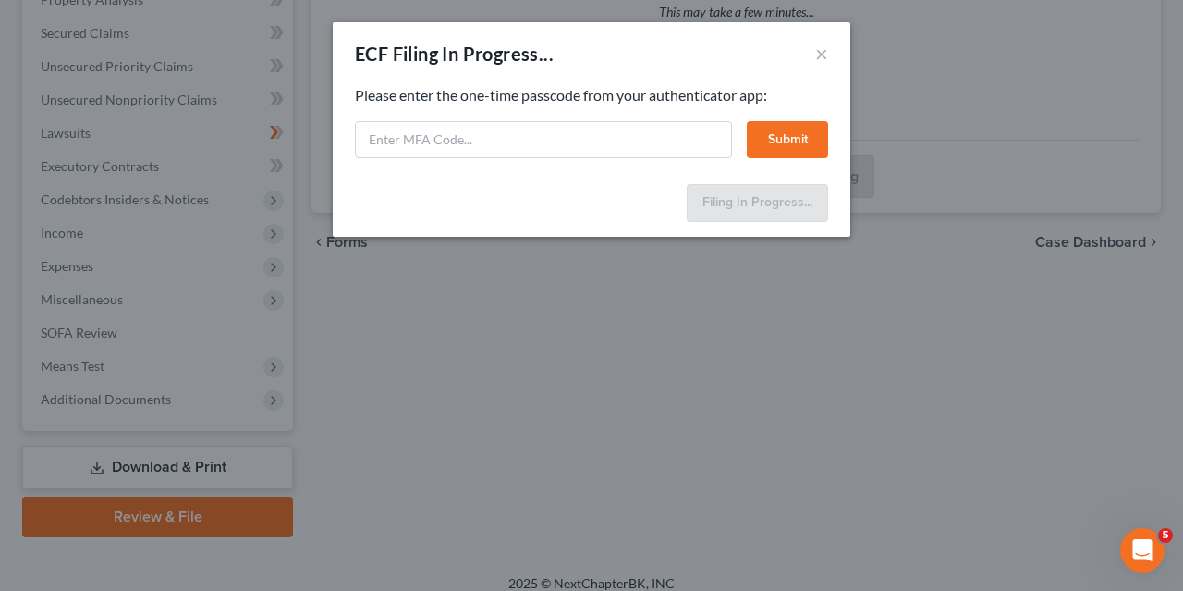
click at [879, 508] on div "ECF Filing In Progress... × Feel free to download your entire bankruptcy packet…" at bounding box center [591, 295] width 1183 height 591
click at [376, 138] on input "text" at bounding box center [543, 139] width 377 height 37
paste input "043708"
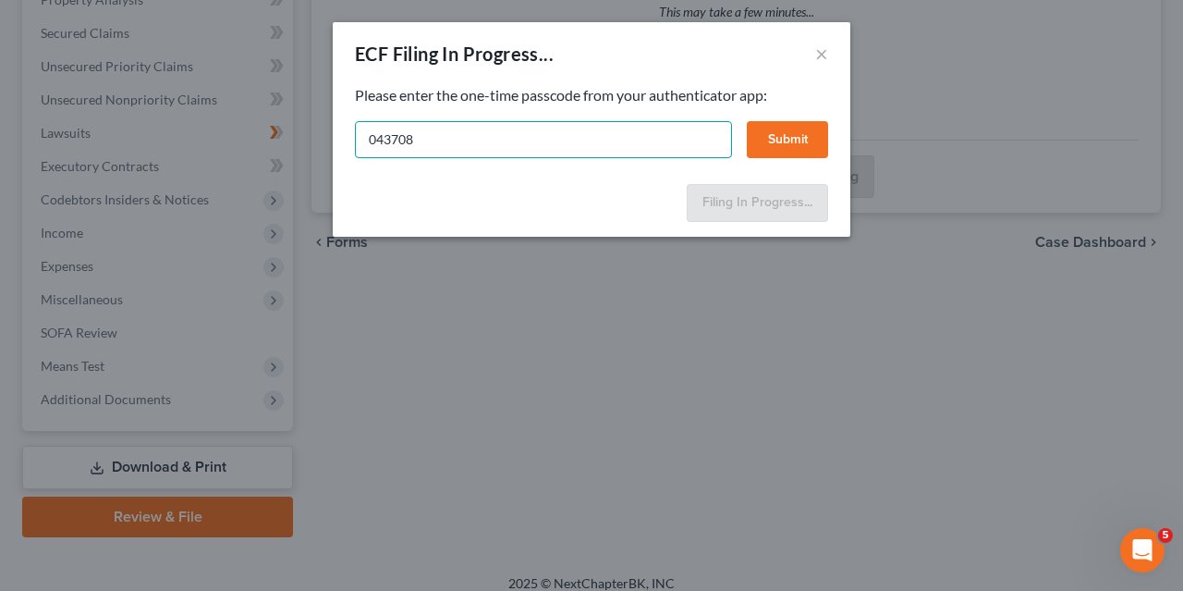
type input "043708"
click at [785, 142] on button "Submit" at bounding box center [787, 139] width 81 height 37
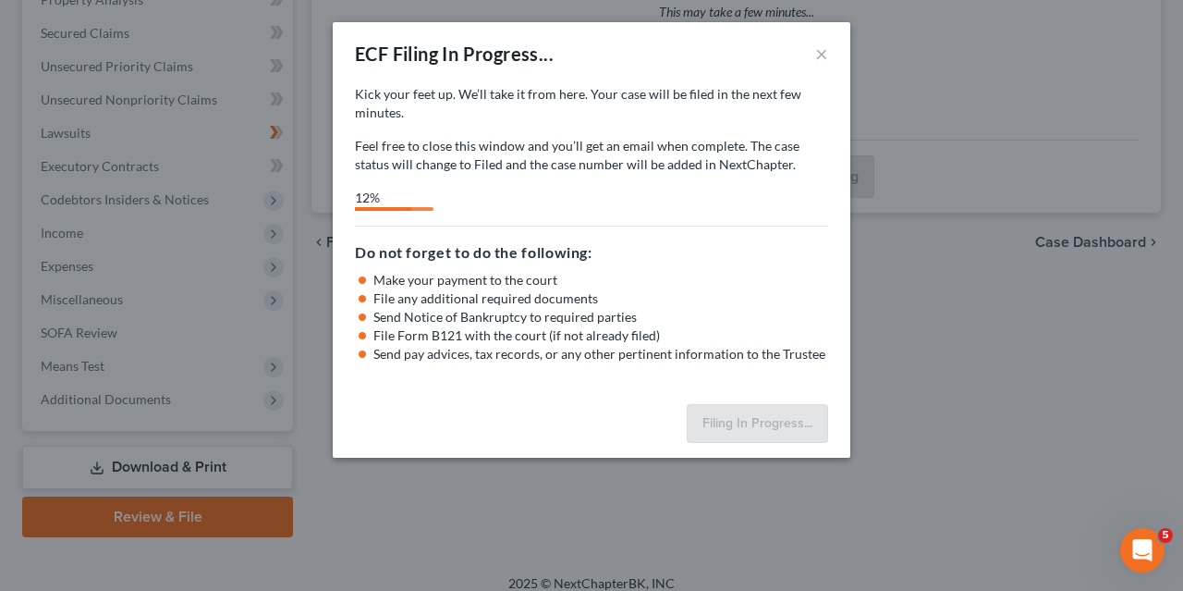
select select "3"
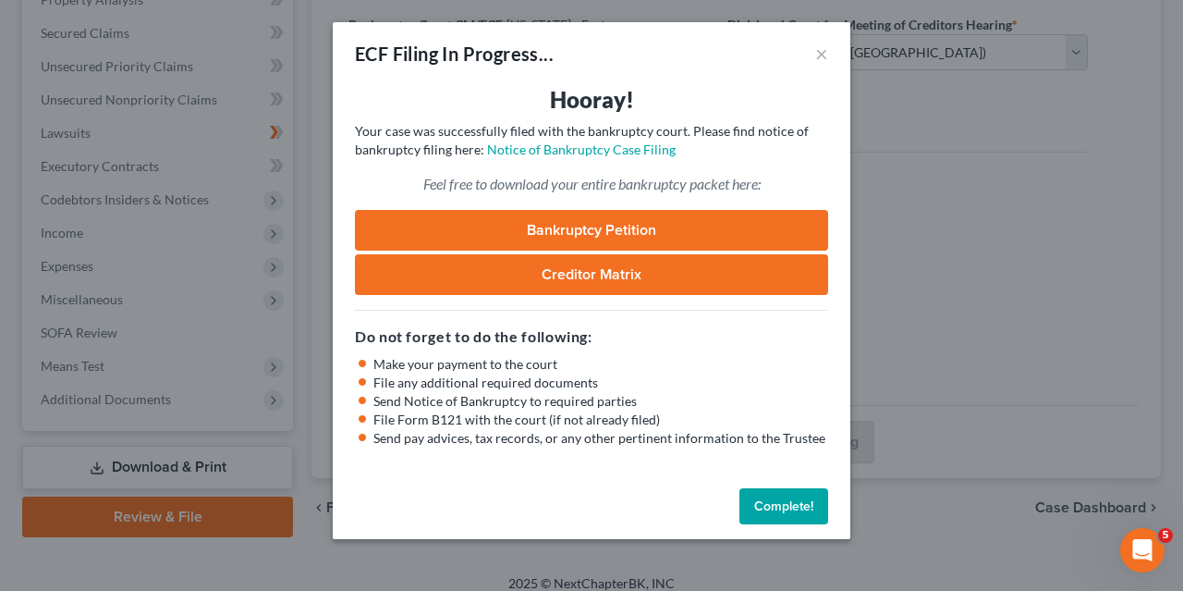
click at [777, 506] on button "Complete!" at bounding box center [784, 506] width 89 height 37
